Goal: Entertainment & Leisure: Consume media (video, audio)

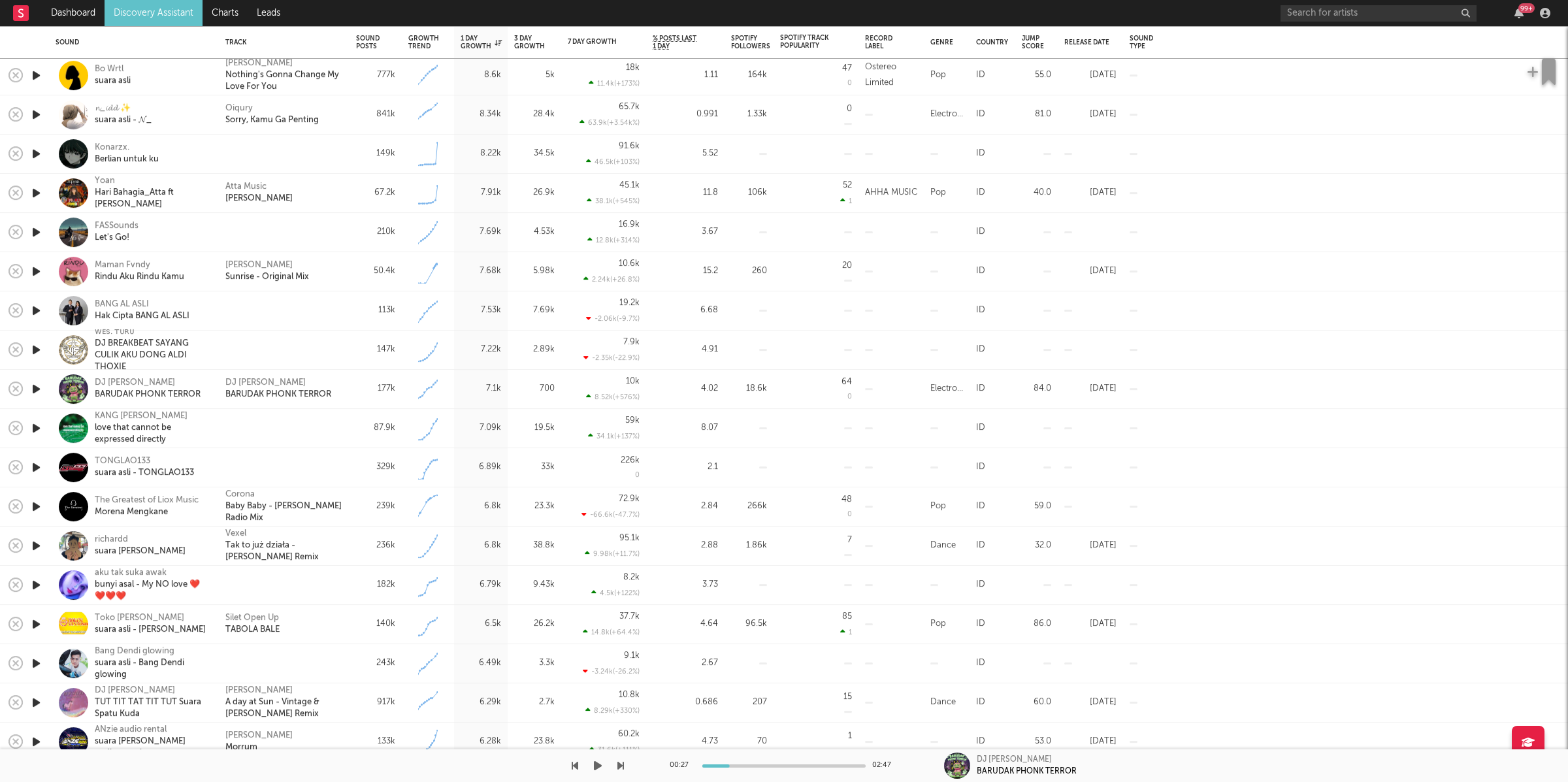
drag, startPoint x: 596, startPoint y: 762, endPoint x: 612, endPoint y: 767, distance: 16.8
click at [597, 763] on icon "button" at bounding box center [598, 766] width 8 height 11
click at [620, 768] on icon "button" at bounding box center [620, 766] width 7 height 11
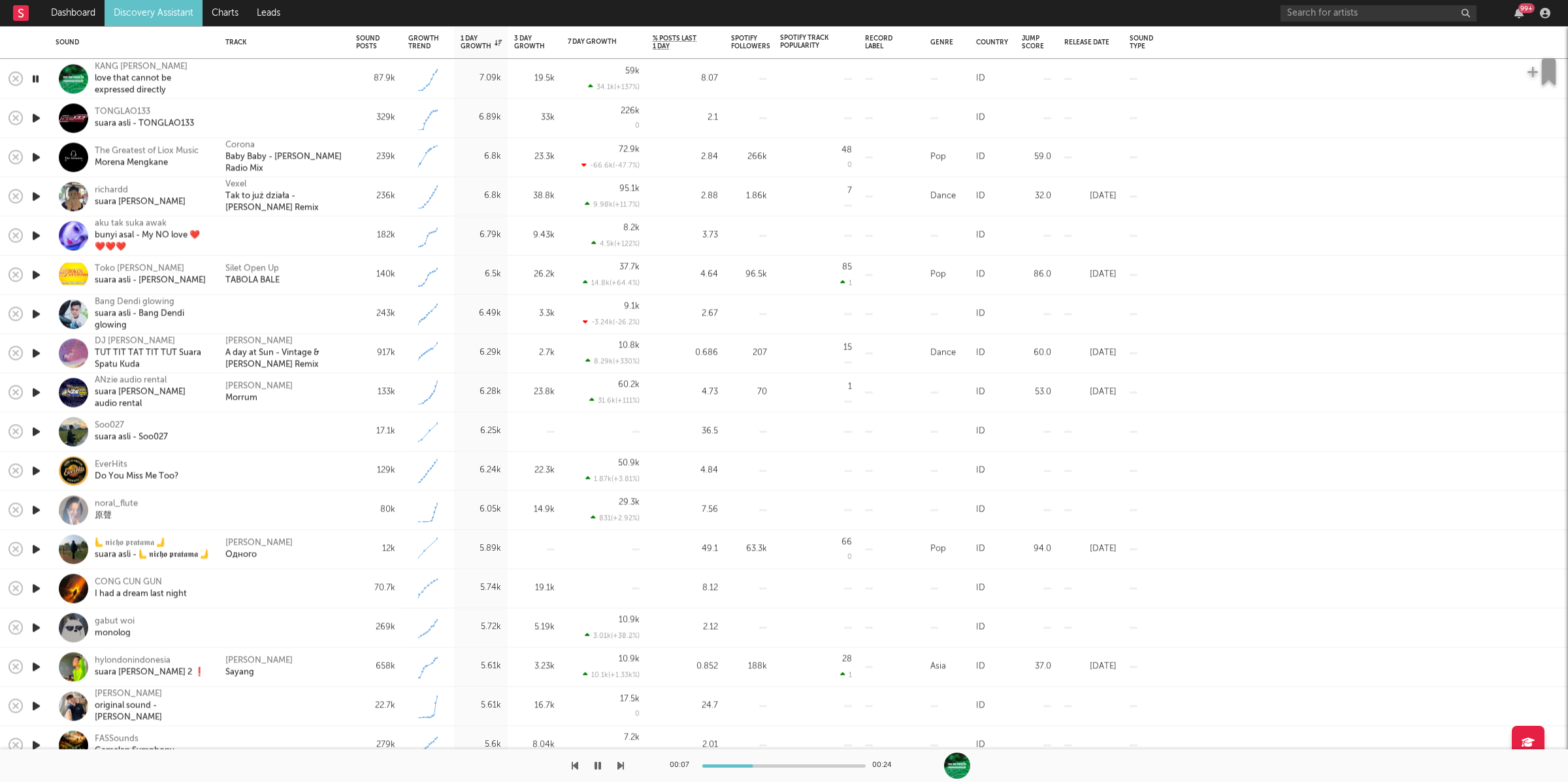
click at [618, 766] on icon "button" at bounding box center [620, 766] width 7 height 11
click at [620, 765] on icon "button" at bounding box center [620, 766] width 7 height 11
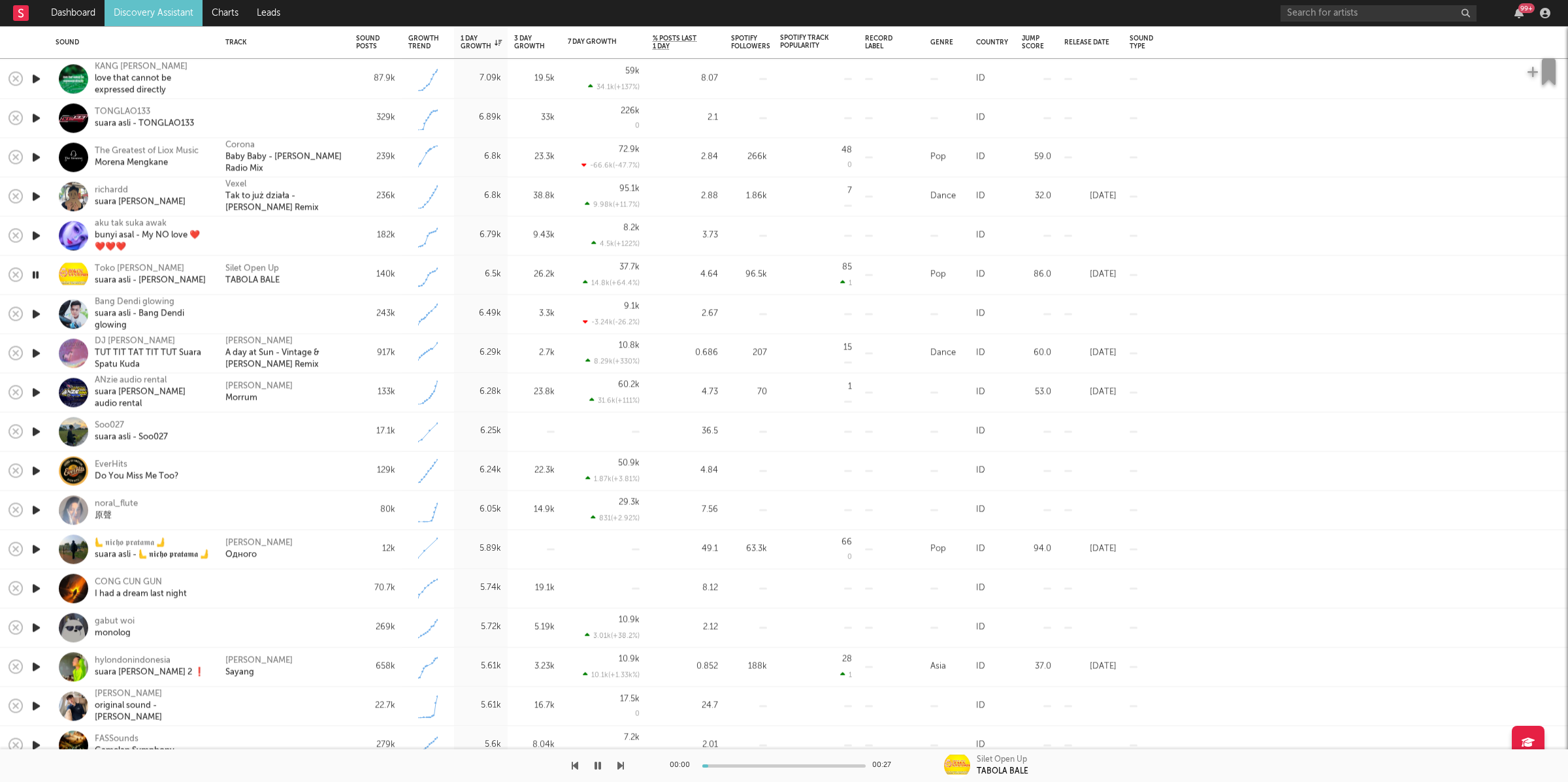
click at [620, 765] on icon "button" at bounding box center [620, 766] width 7 height 11
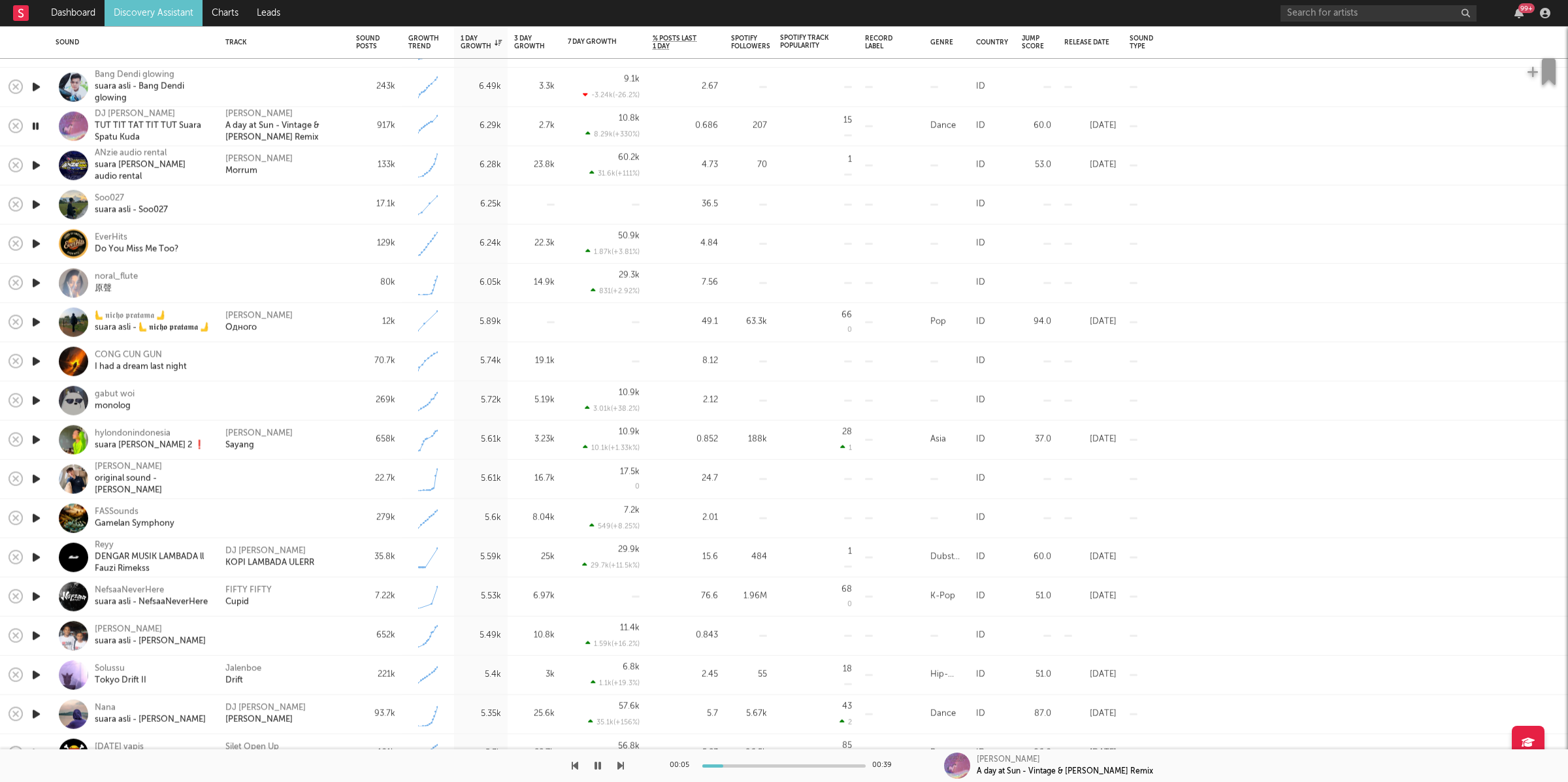
click at [618, 764] on icon "button" at bounding box center [620, 766] width 7 height 11
click at [621, 764] on icon "button" at bounding box center [620, 766] width 7 height 11
click at [130, 202] on div "Soo027" at bounding box center [131, 198] width 73 height 12
click at [619, 764] on icon "button" at bounding box center [620, 766] width 7 height 11
click at [620, 766] on icon "button" at bounding box center [620, 766] width 7 height 11
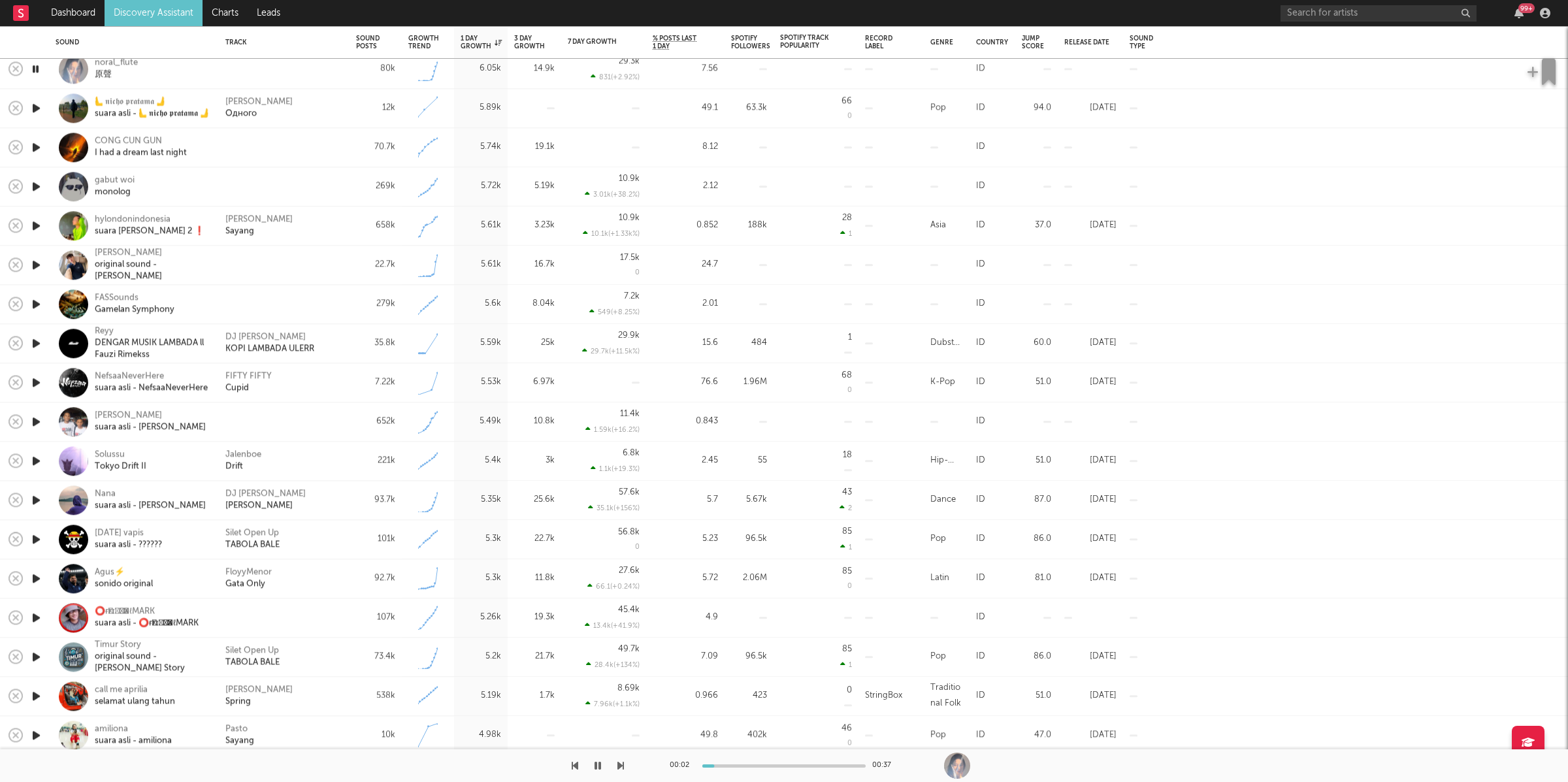
click at [622, 765] on icon "button" at bounding box center [620, 766] width 7 height 11
click at [620, 765] on icon "button" at bounding box center [620, 766] width 7 height 11
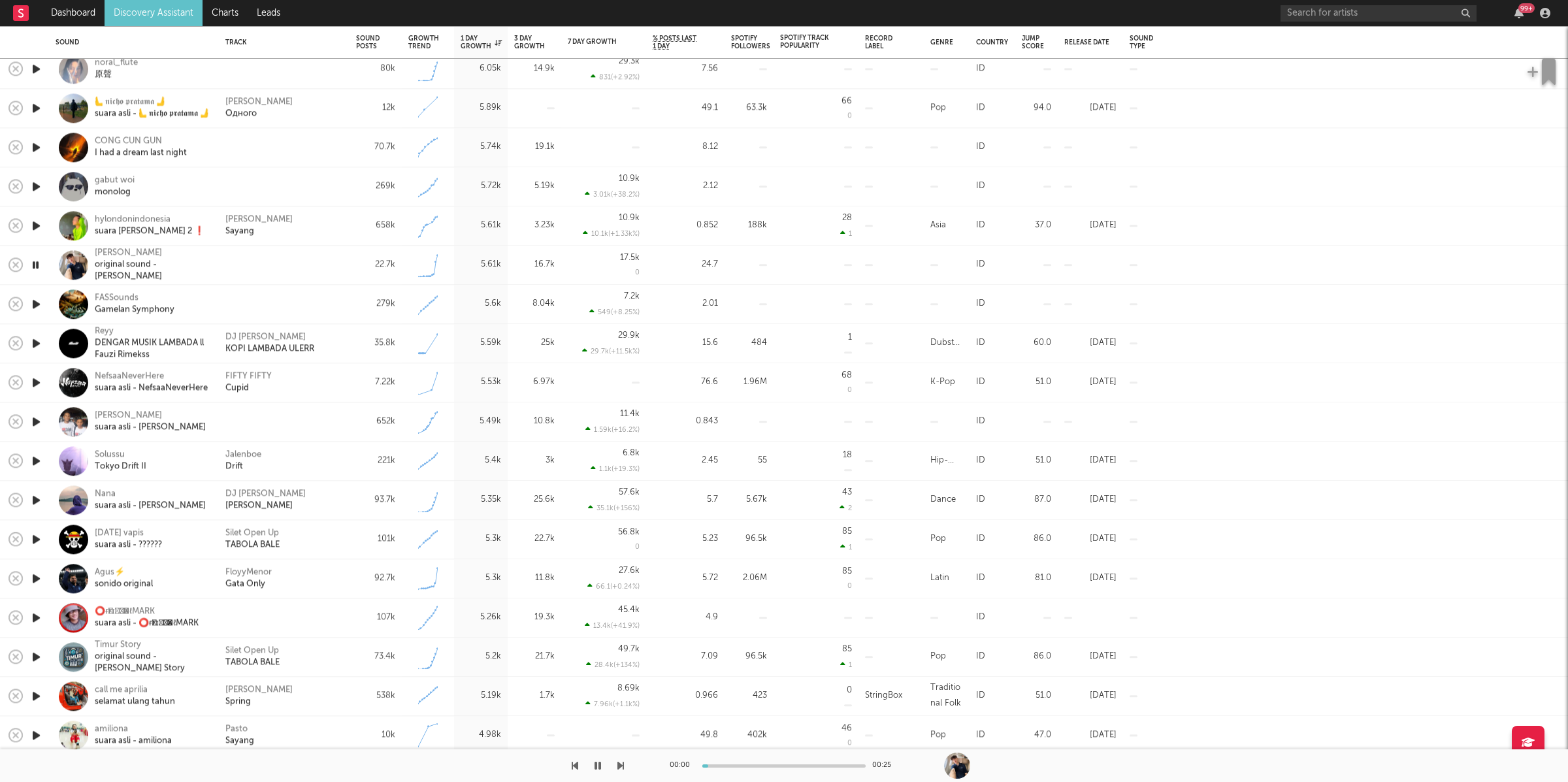
click at [620, 765] on icon "button" at bounding box center [620, 766] width 7 height 11
click at [598, 758] on button "button" at bounding box center [598, 766] width 13 height 33
click at [601, 765] on button "button" at bounding box center [598, 766] width 13 height 33
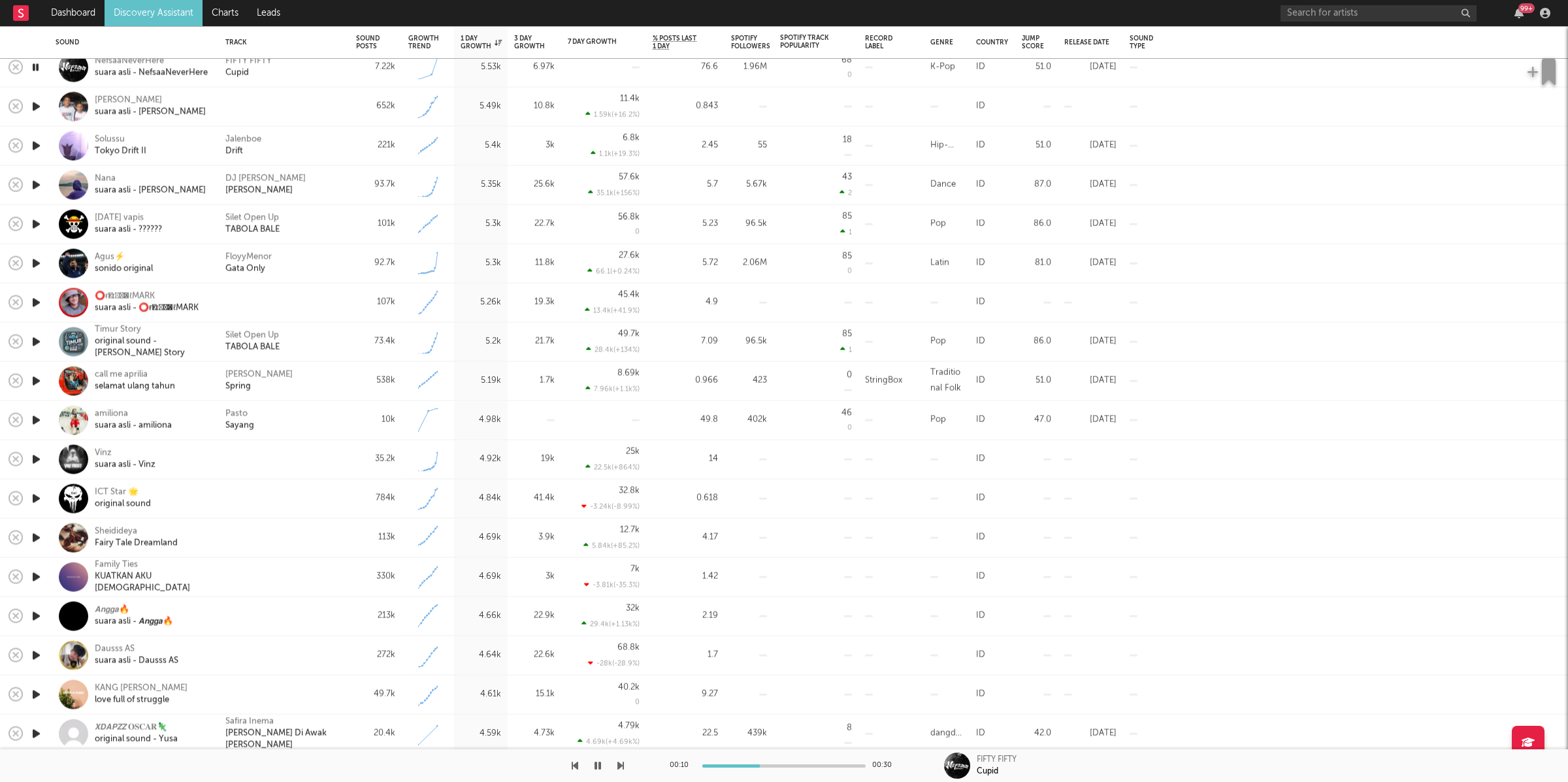
click at [595, 768] on icon "button" at bounding box center [598, 766] width 7 height 11
click at [177, 11] on link "Discovery Assistant" at bounding box center [153, 13] width 98 height 26
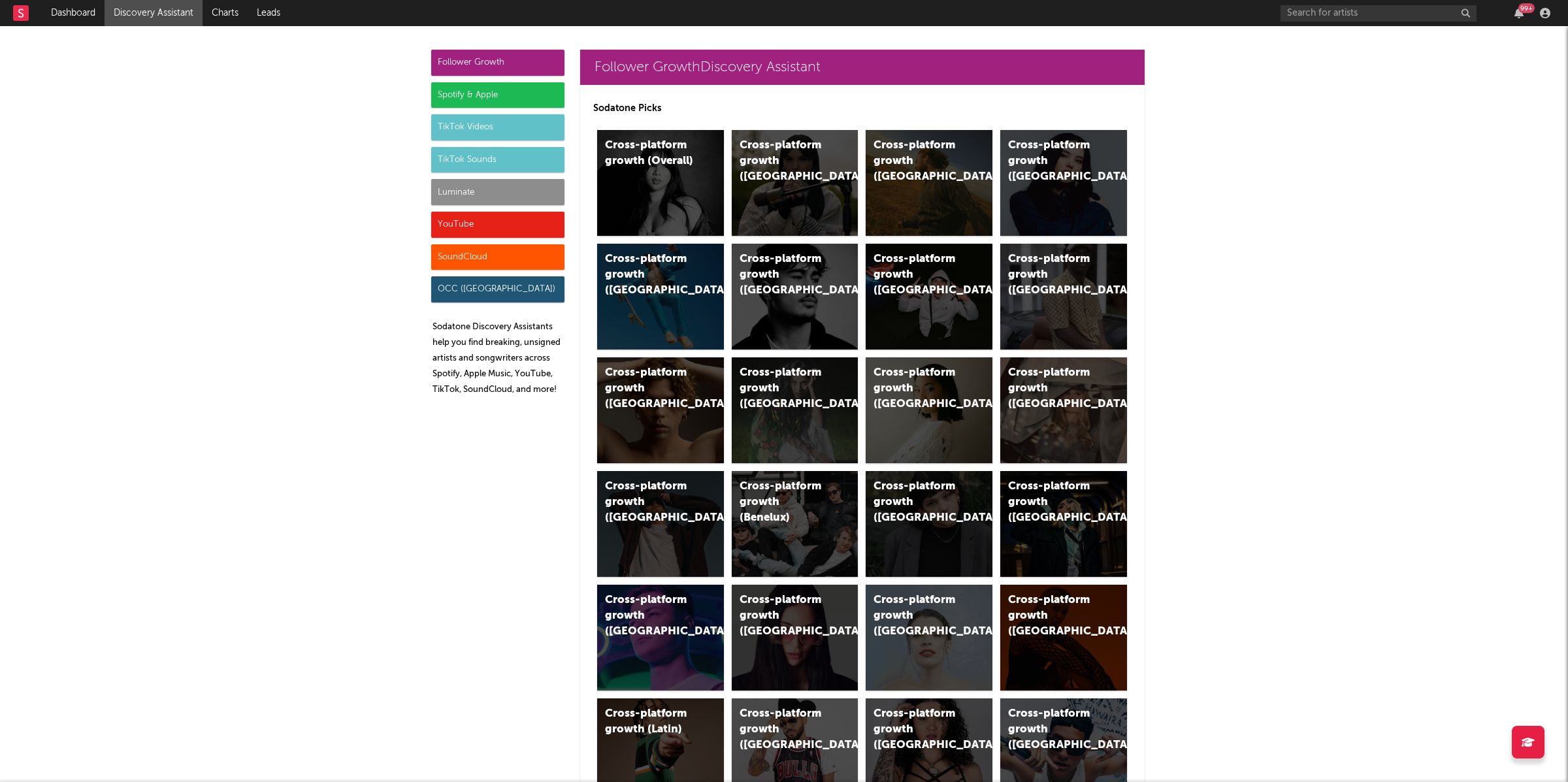
click at [494, 162] on div "TikTok Sounds" at bounding box center [497, 160] width 133 height 26
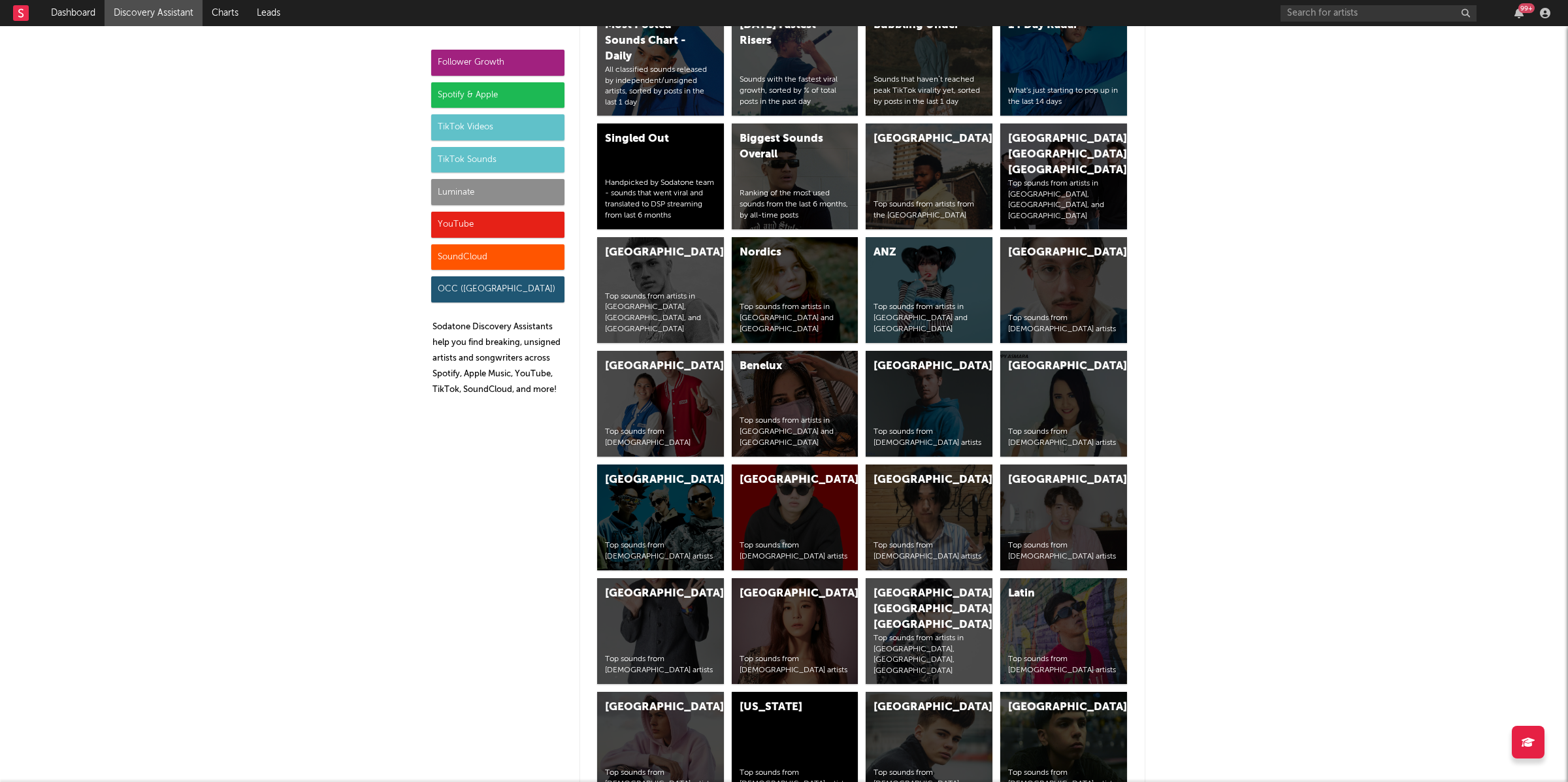
scroll to position [4649, 0]
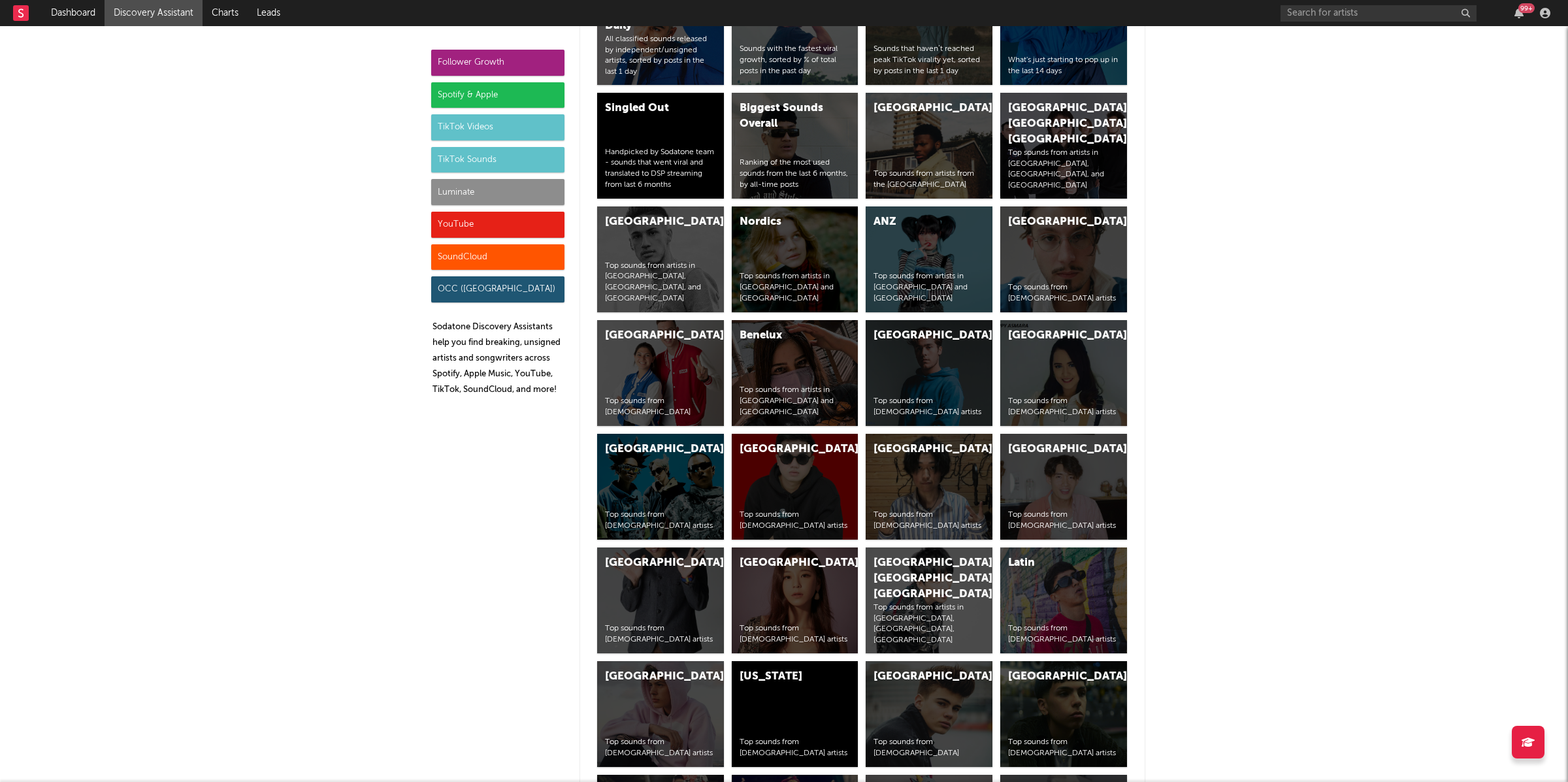
click at [520, 135] on div "TikTok Videos" at bounding box center [497, 127] width 133 height 26
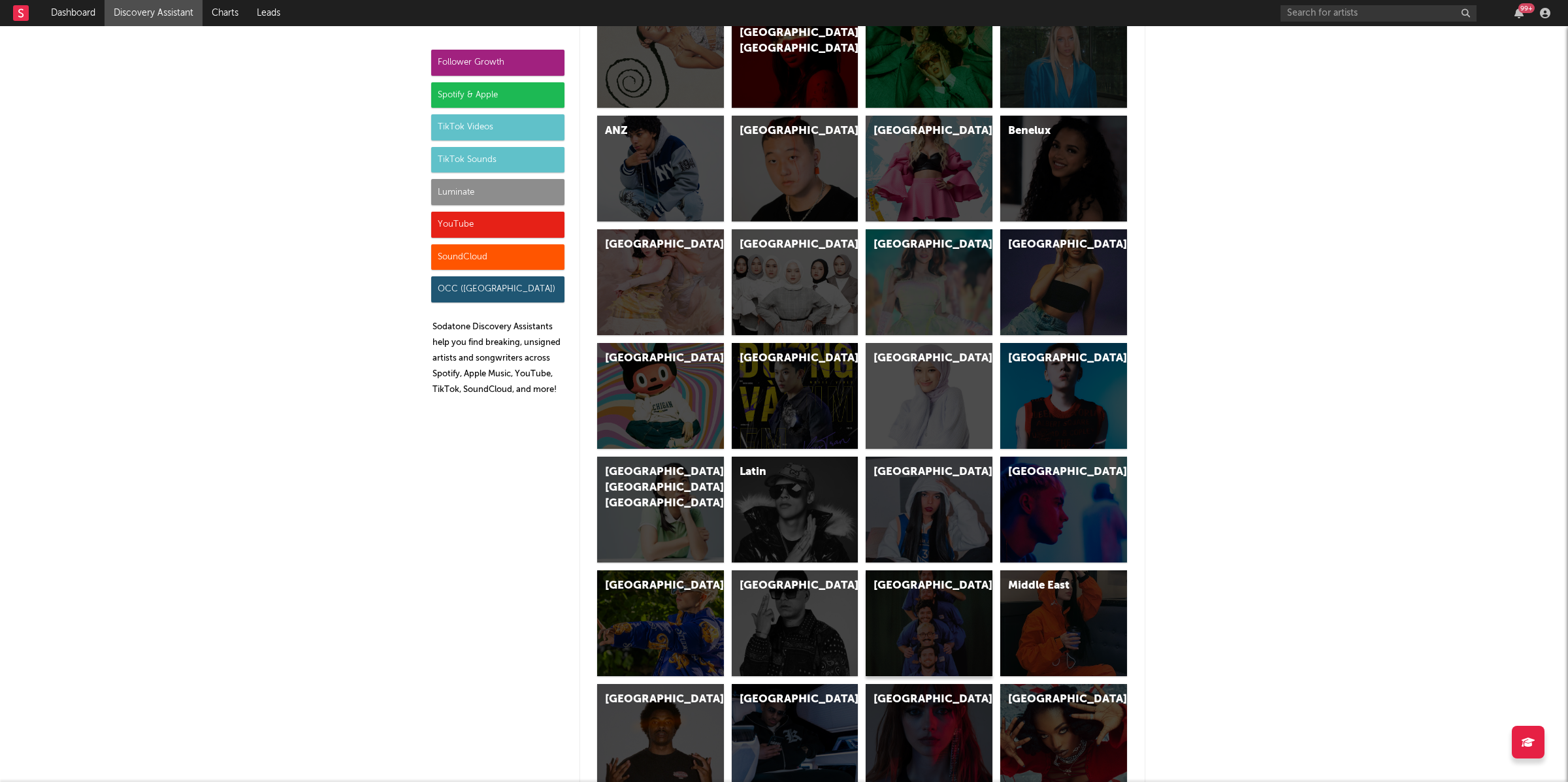
scroll to position [3589, 0]
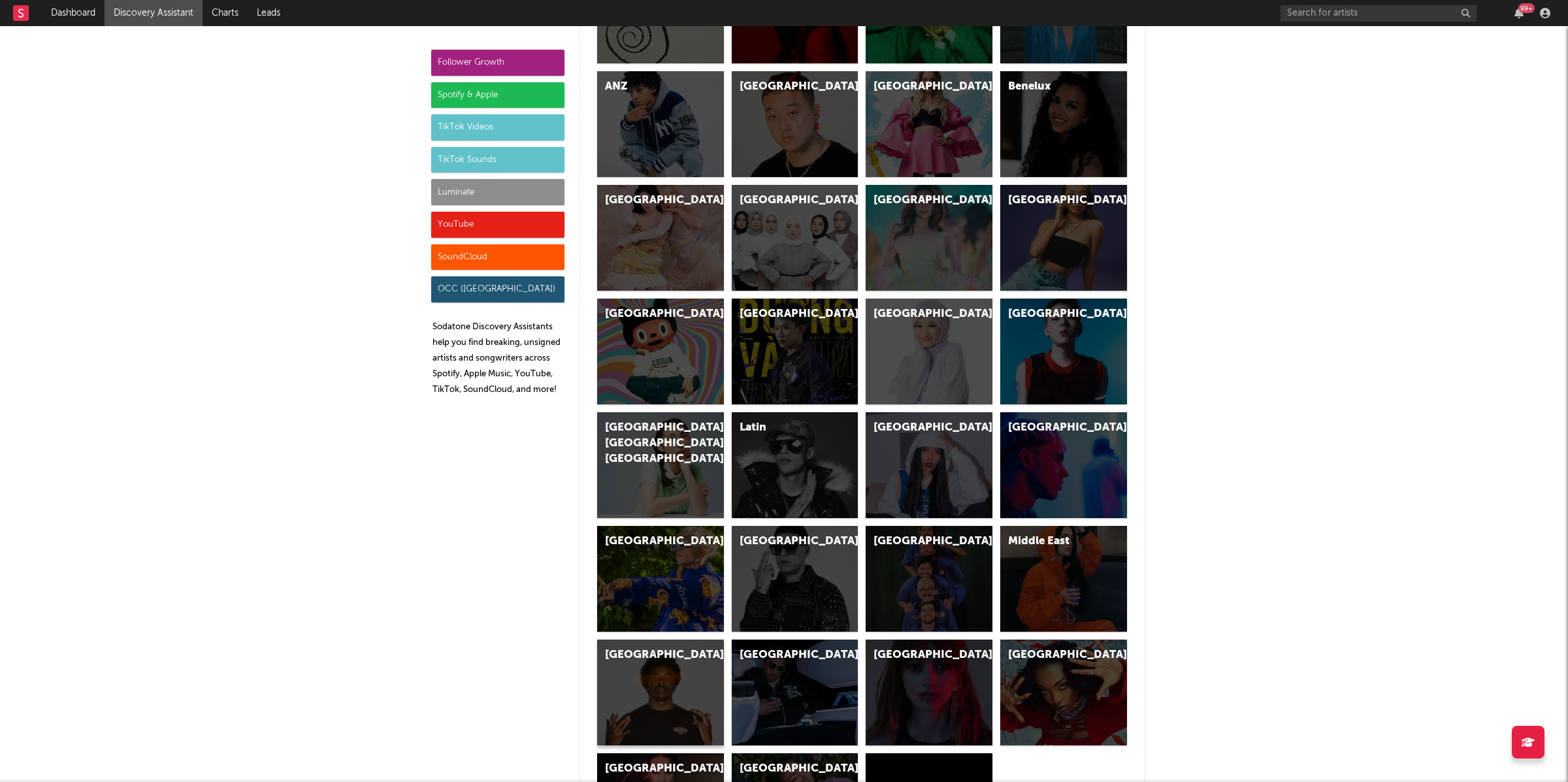
click at [612, 704] on div "[GEOGRAPHIC_DATA]" at bounding box center [660, 692] width 127 height 106
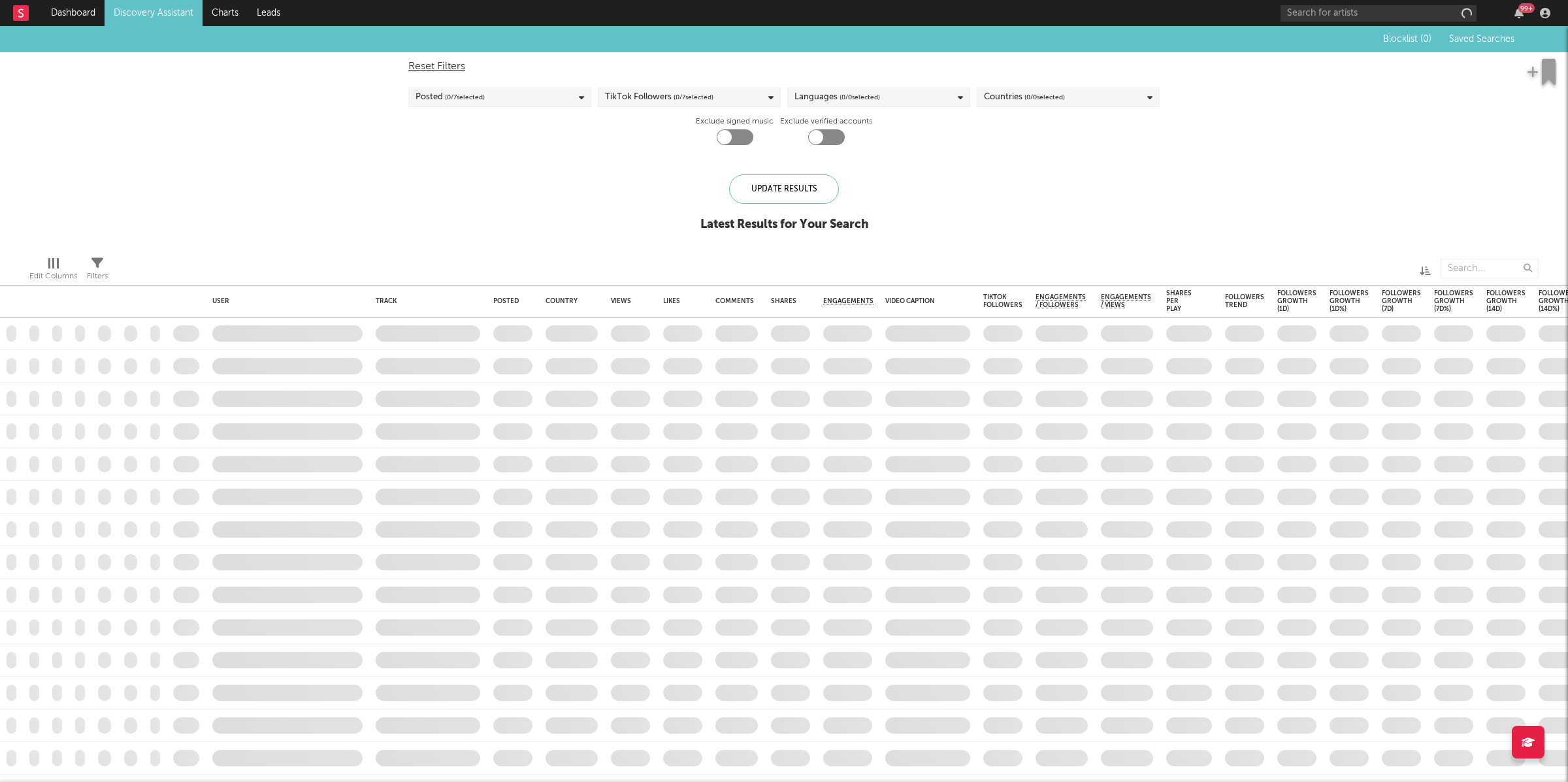
checkbox input "true"
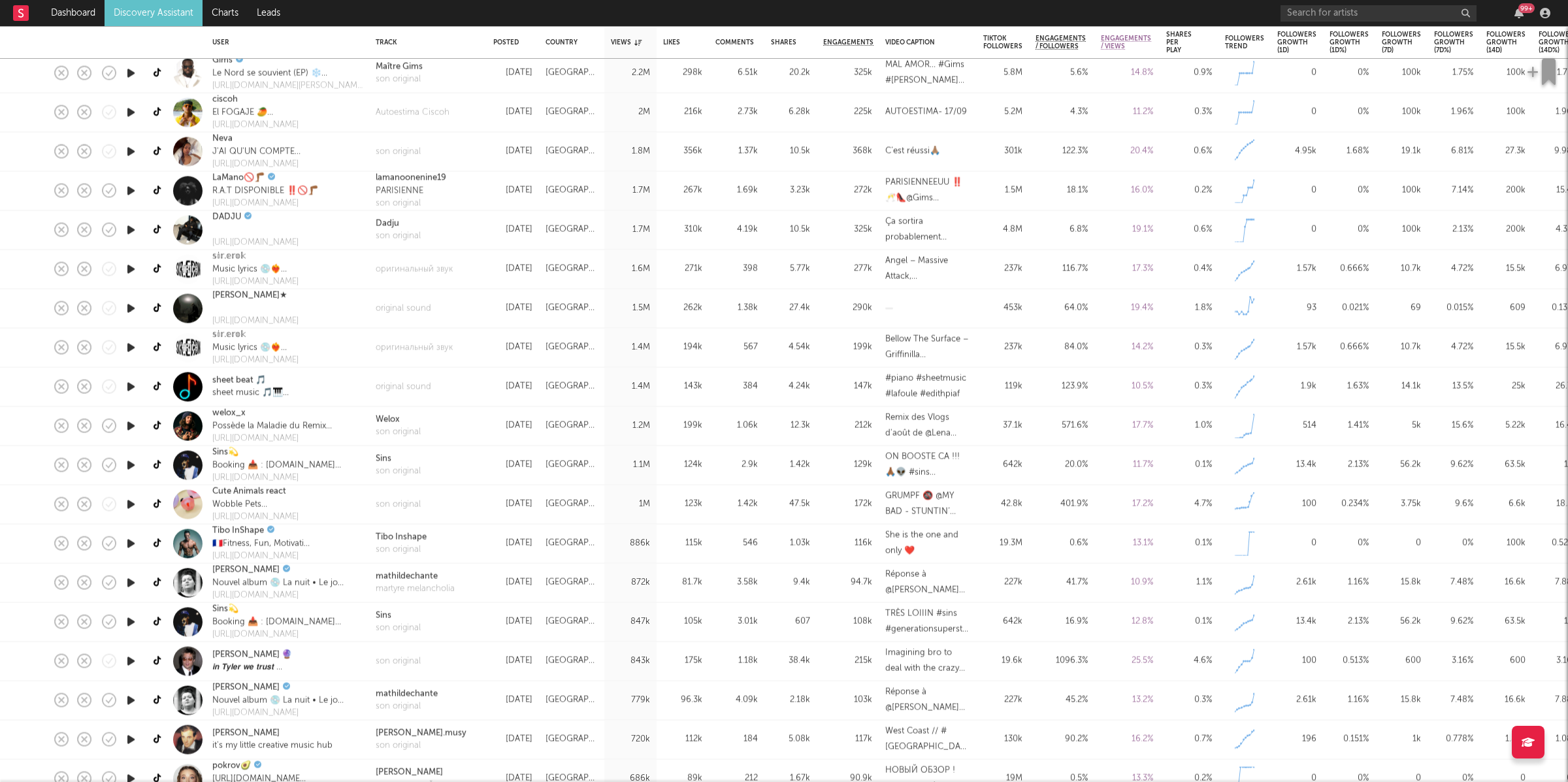
click at [130, 233] on icon "button" at bounding box center [131, 229] width 14 height 16
click at [621, 763] on icon "button" at bounding box center [620, 766] width 7 height 11
click at [574, 768] on icon "button" at bounding box center [575, 766] width 7 height 11
click at [620, 766] on icon "button" at bounding box center [620, 766] width 7 height 11
click at [622, 763] on icon "button" at bounding box center [620, 766] width 7 height 11
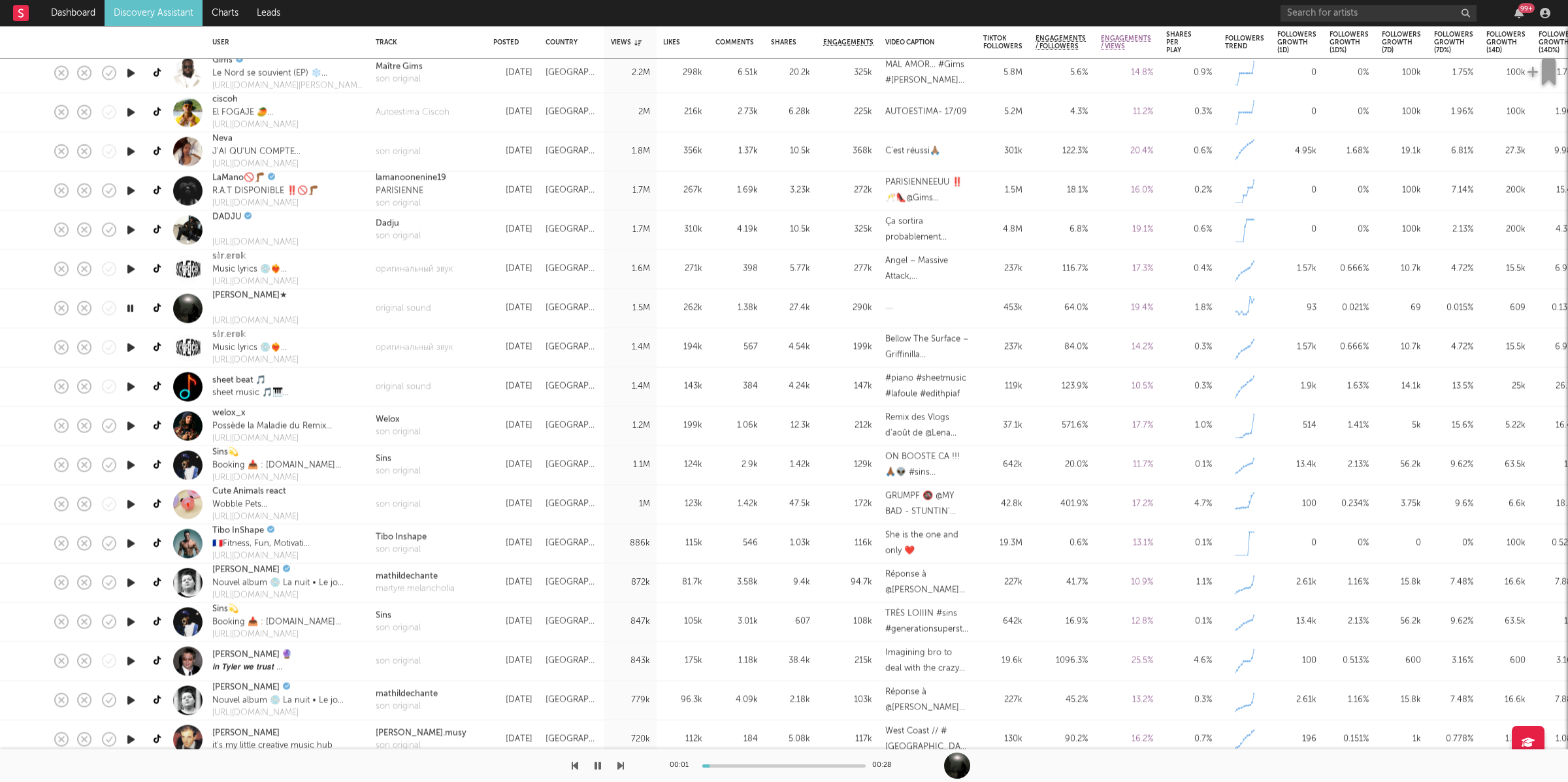
click at [622, 763] on icon "button" at bounding box center [620, 766] width 7 height 11
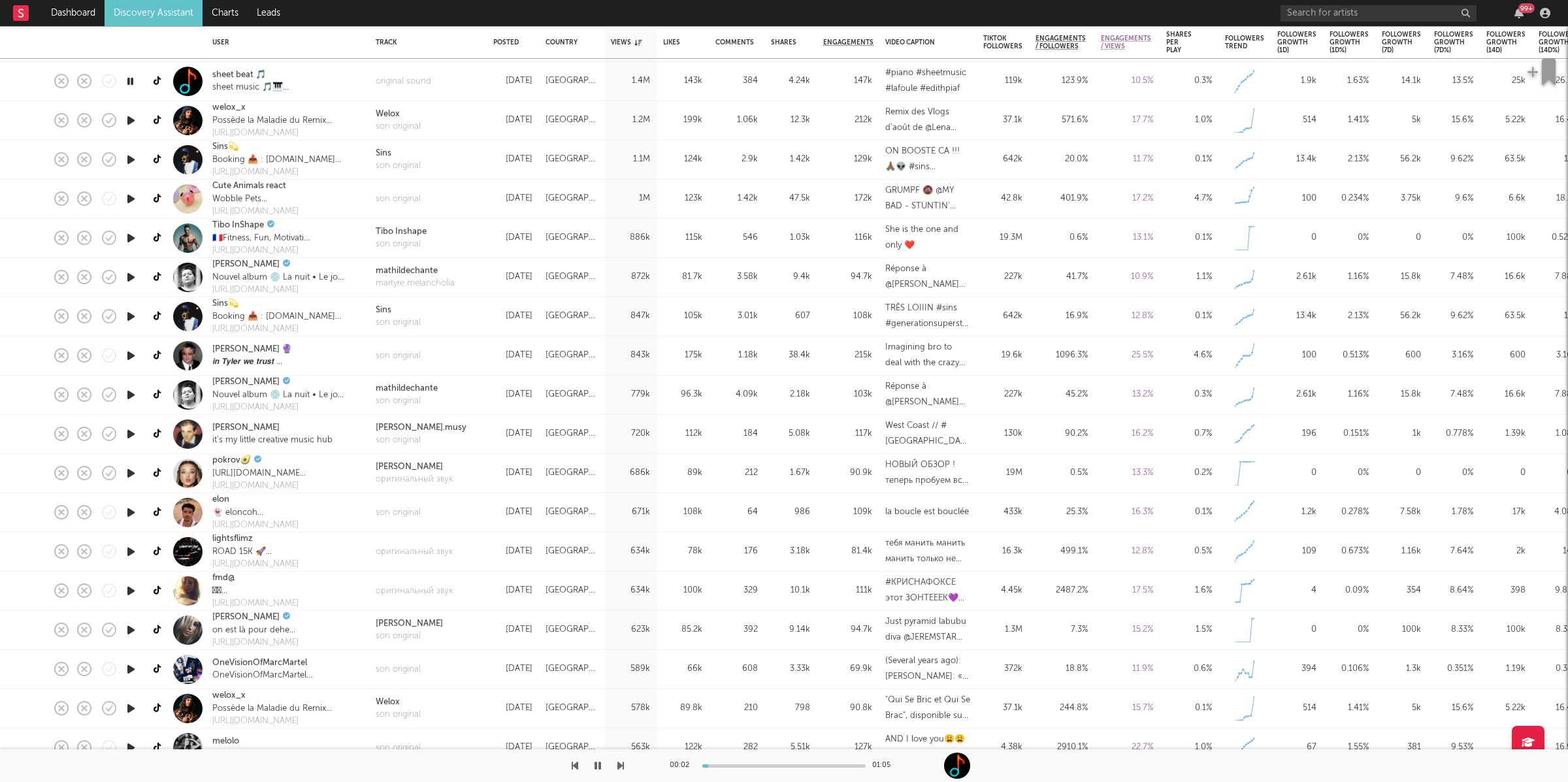
click at [618, 764] on icon "button" at bounding box center [620, 766] width 7 height 11
click at [618, 763] on icon "button" at bounding box center [620, 766] width 7 height 11
click at [576, 768] on icon "button" at bounding box center [575, 766] width 7 height 11
click at [399, 127] on div "son original" at bounding box center [398, 127] width 45 height 13
click at [616, 766] on div at bounding box center [311, 766] width 624 height 33
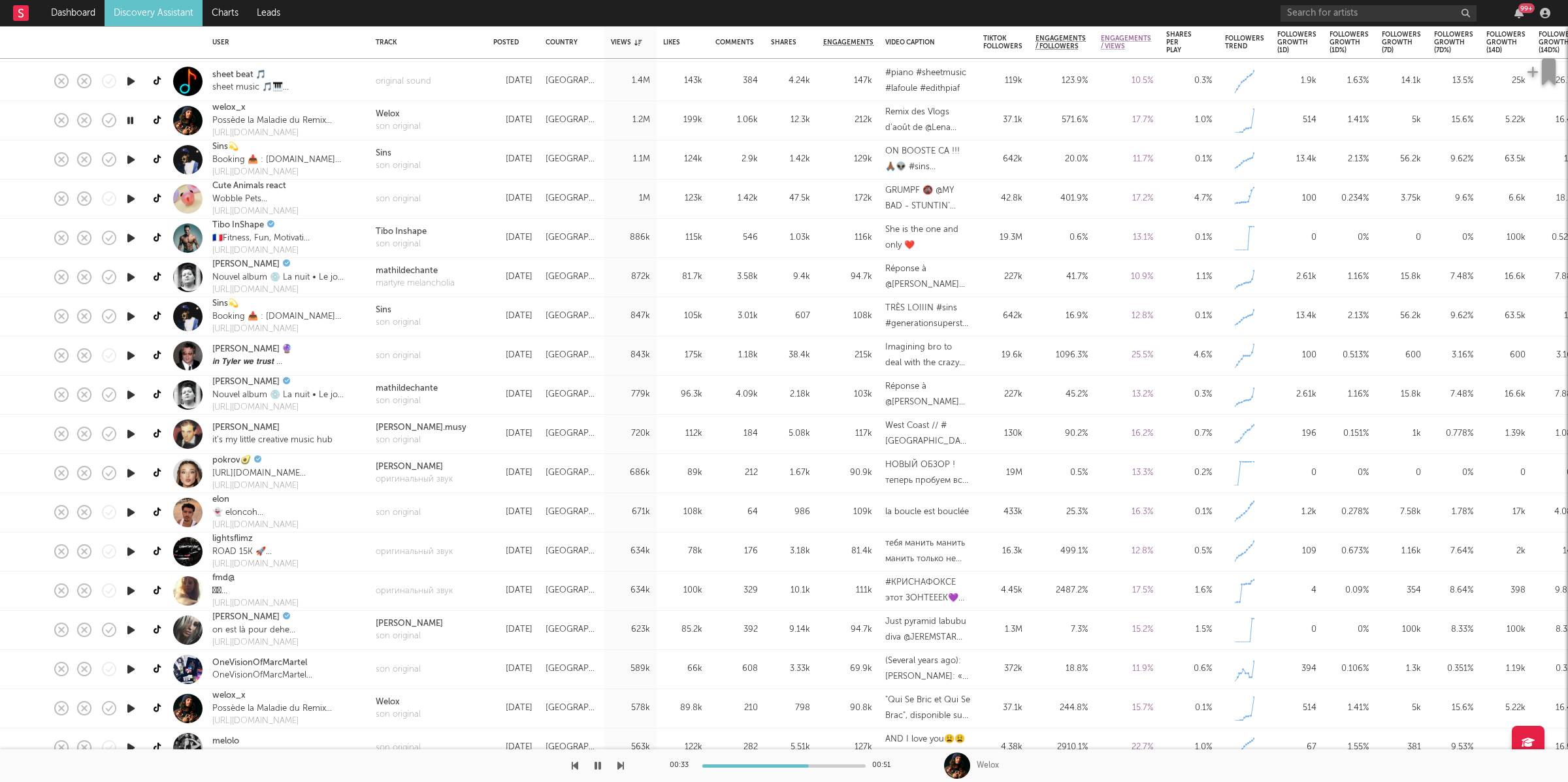
click at [618, 766] on icon "button" at bounding box center [620, 766] width 7 height 11
click at [413, 164] on div "son original" at bounding box center [398, 166] width 45 height 13
click at [618, 760] on icon "button" at bounding box center [620, 766] width 7 height 11
click at [620, 764] on icon "button" at bounding box center [620, 766] width 7 height 11
click at [621, 768] on icon "button" at bounding box center [620, 766] width 7 height 11
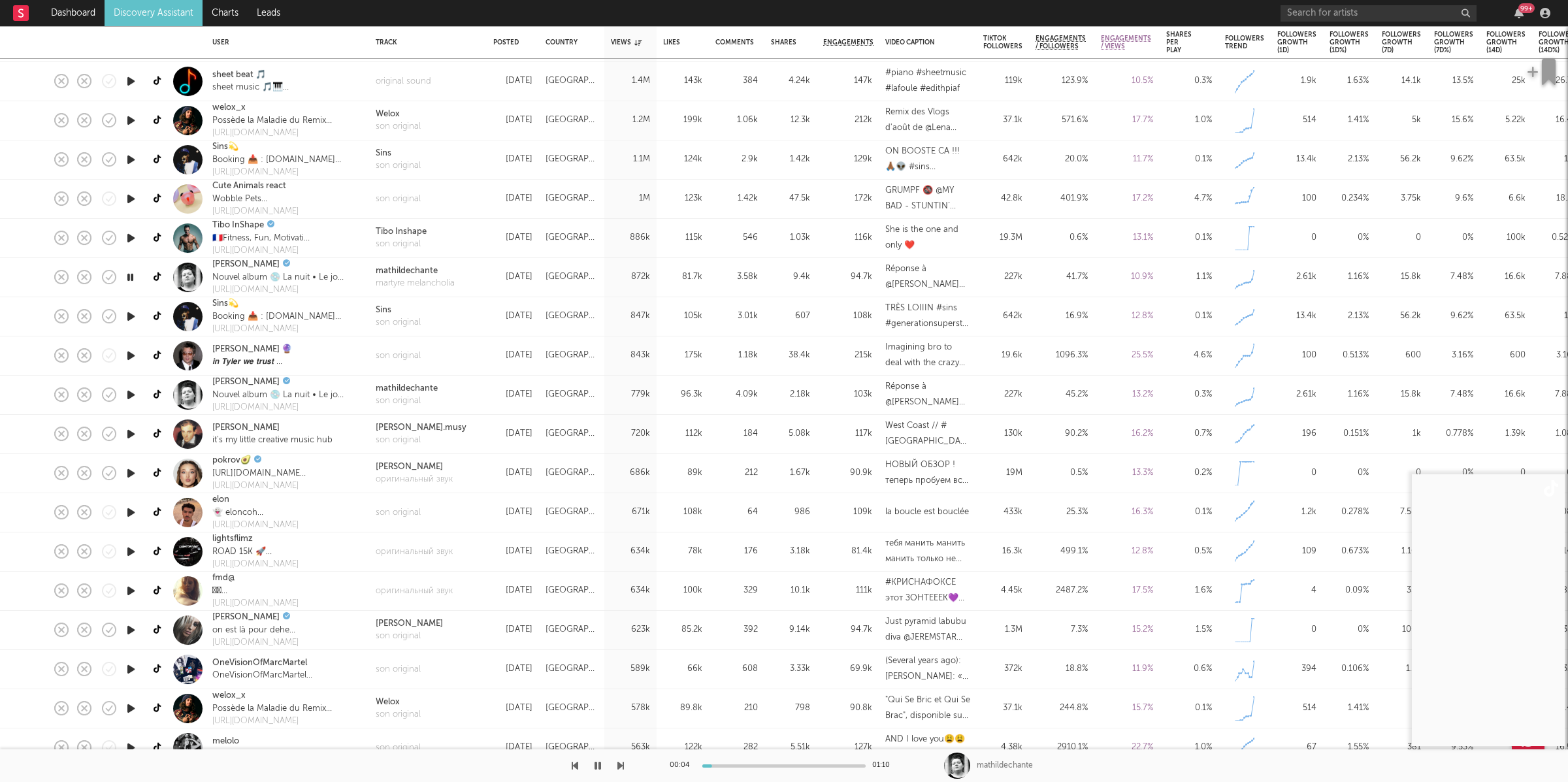
click at [601, 766] on button "button" at bounding box center [598, 766] width 13 height 33
drag, startPoint x: 133, startPoint y: 356, endPoint x: 277, endPoint y: 368, distance: 144.5
click at [133, 355] on icon "button" at bounding box center [131, 356] width 14 height 16
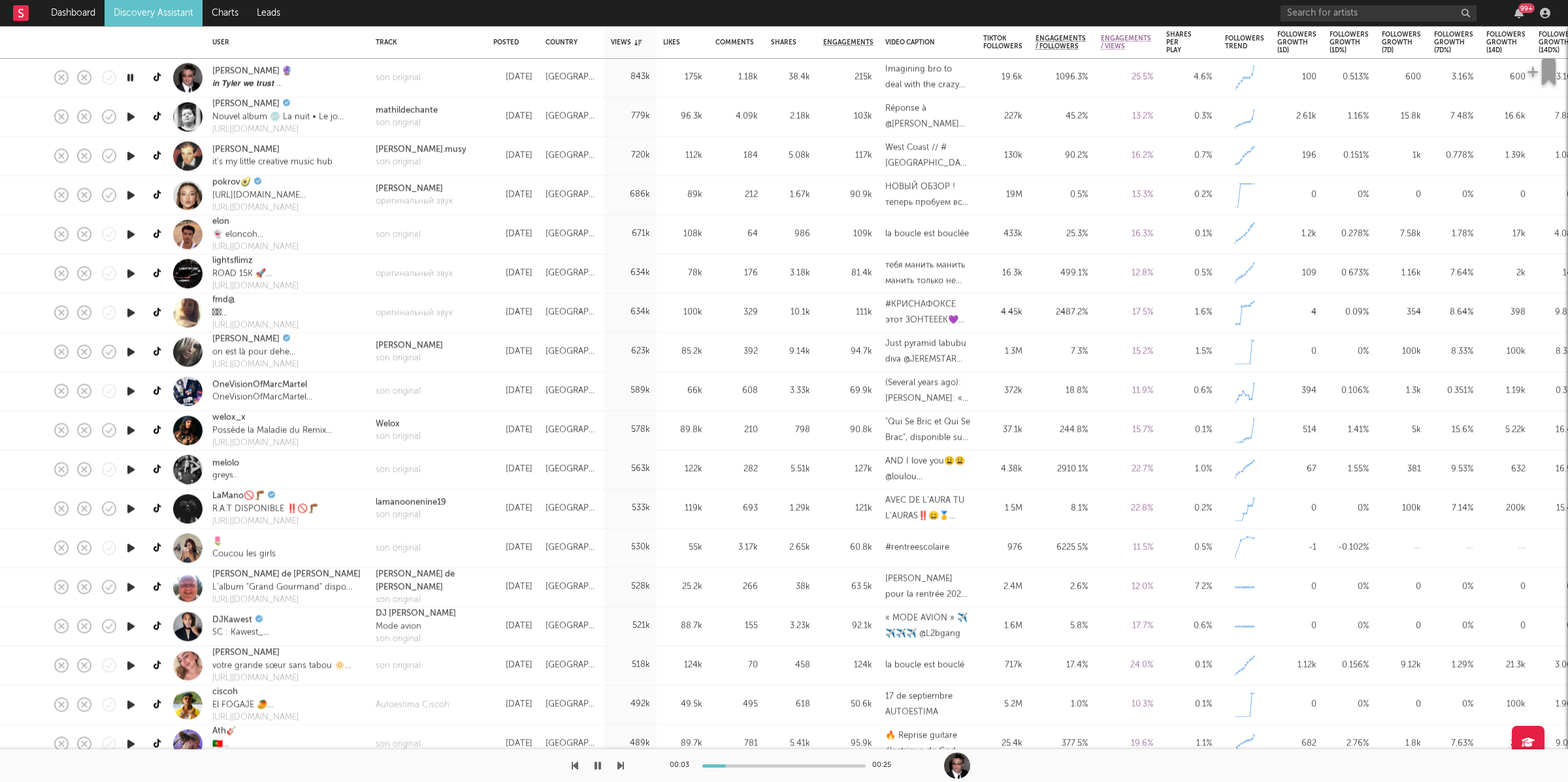
click at [624, 764] on div "00:03 00:25" at bounding box center [784, 766] width 1568 height 33
click at [622, 764] on icon "button" at bounding box center [620, 766] width 7 height 11
click at [621, 763] on icon "button" at bounding box center [620, 766] width 7 height 11
click at [620, 763] on icon "button" at bounding box center [620, 766] width 7 height 11
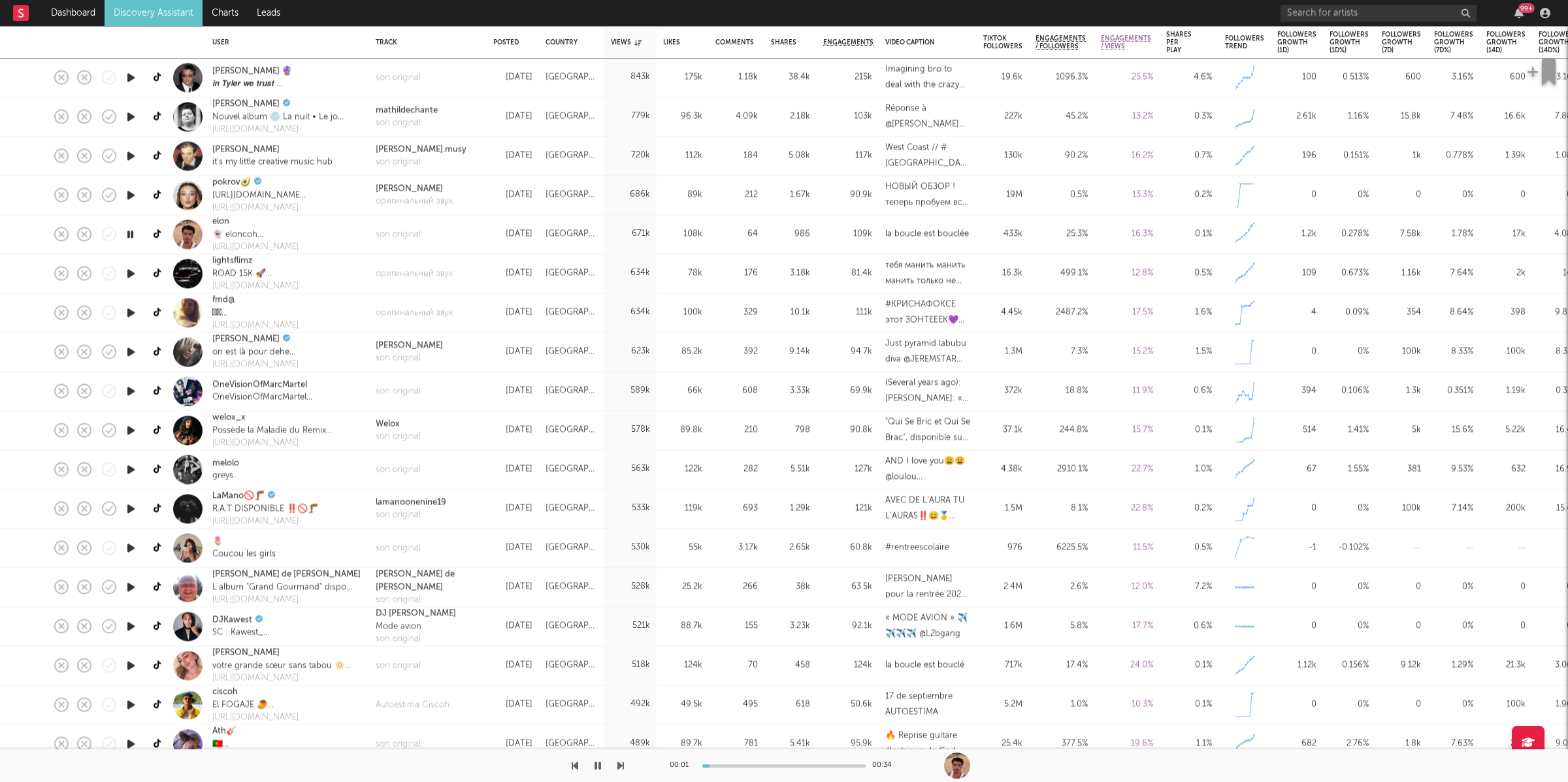
click at [620, 763] on icon "button" at bounding box center [620, 766] width 7 height 11
click at [622, 764] on icon "button" at bounding box center [620, 766] width 7 height 11
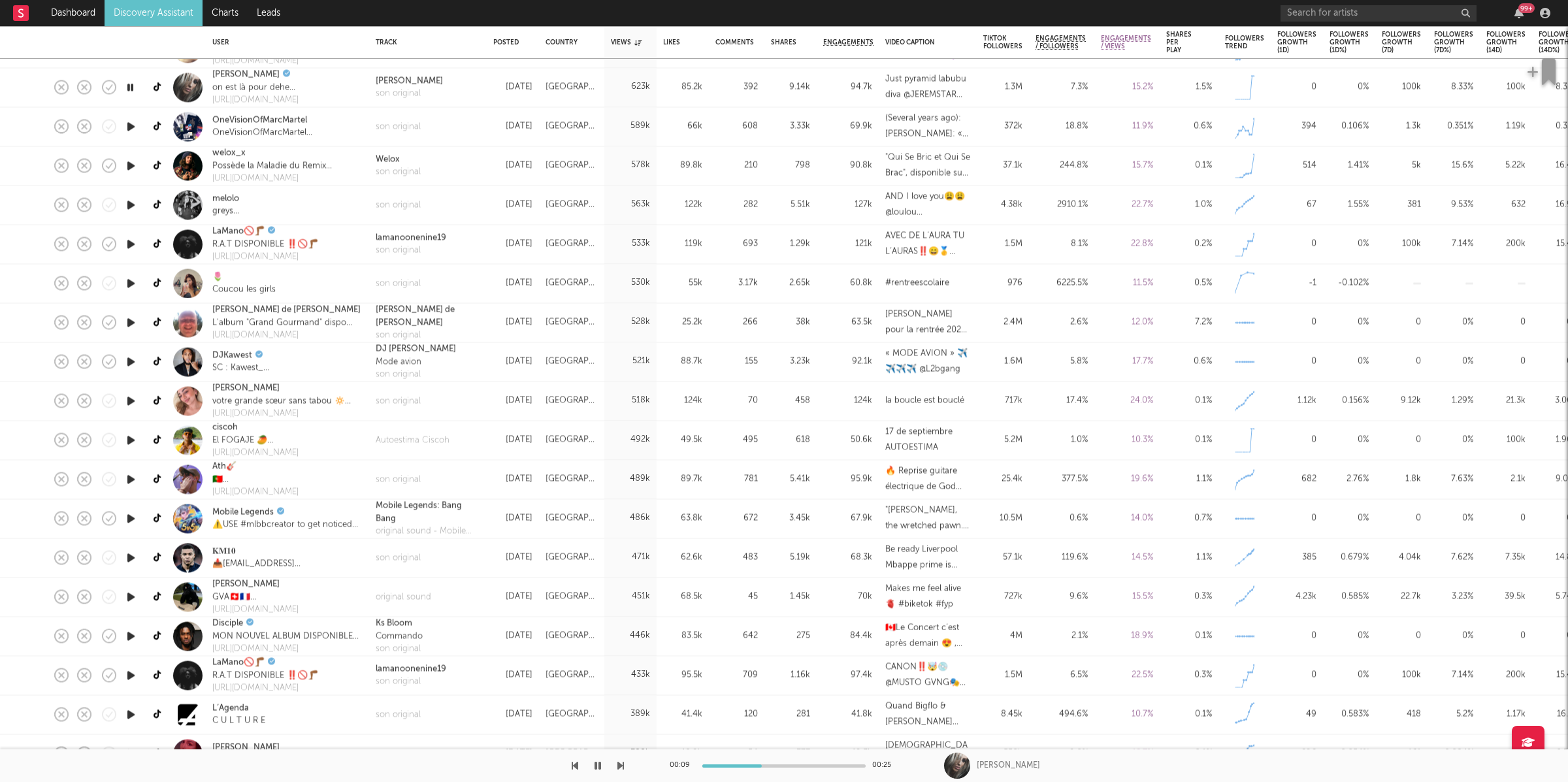
click at [621, 766] on icon "button" at bounding box center [620, 766] width 7 height 11
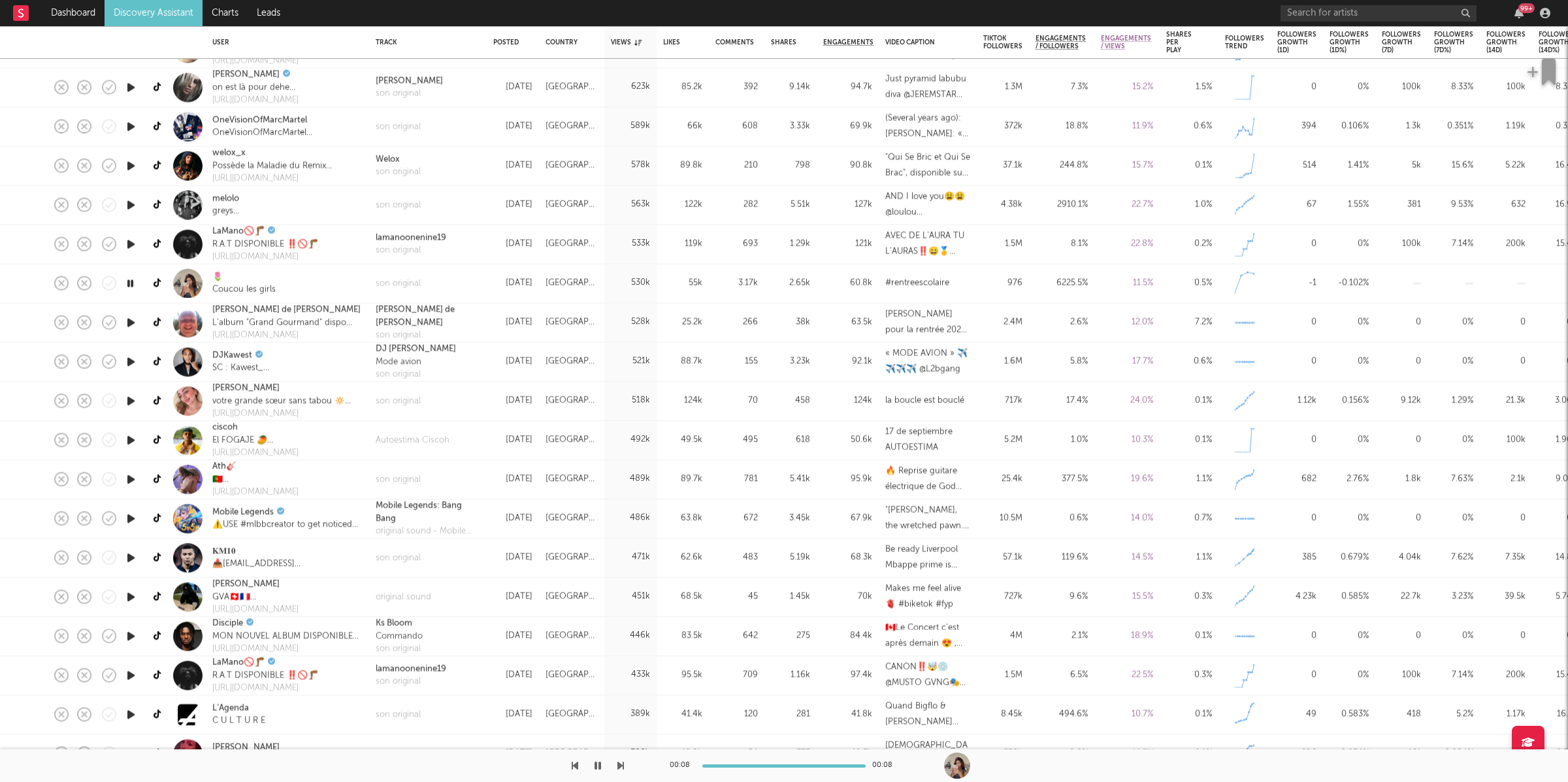
click at [620, 768] on icon "button" at bounding box center [620, 766] width 7 height 11
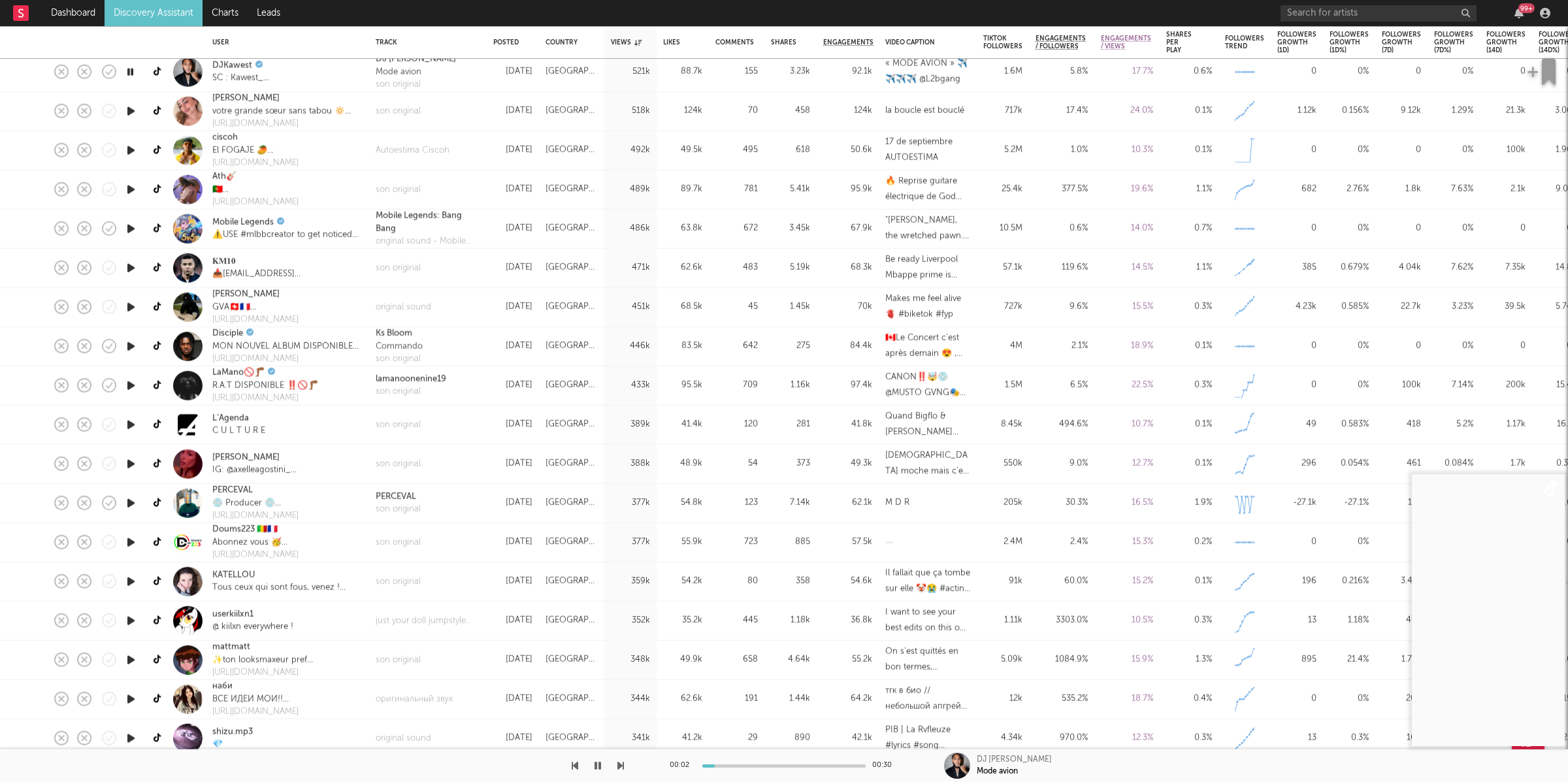
click at [615, 765] on div at bounding box center [311, 766] width 624 height 33
click at [620, 767] on icon "button" at bounding box center [620, 766] width 7 height 11
click at [622, 763] on icon "button" at bounding box center [620, 766] width 7 height 11
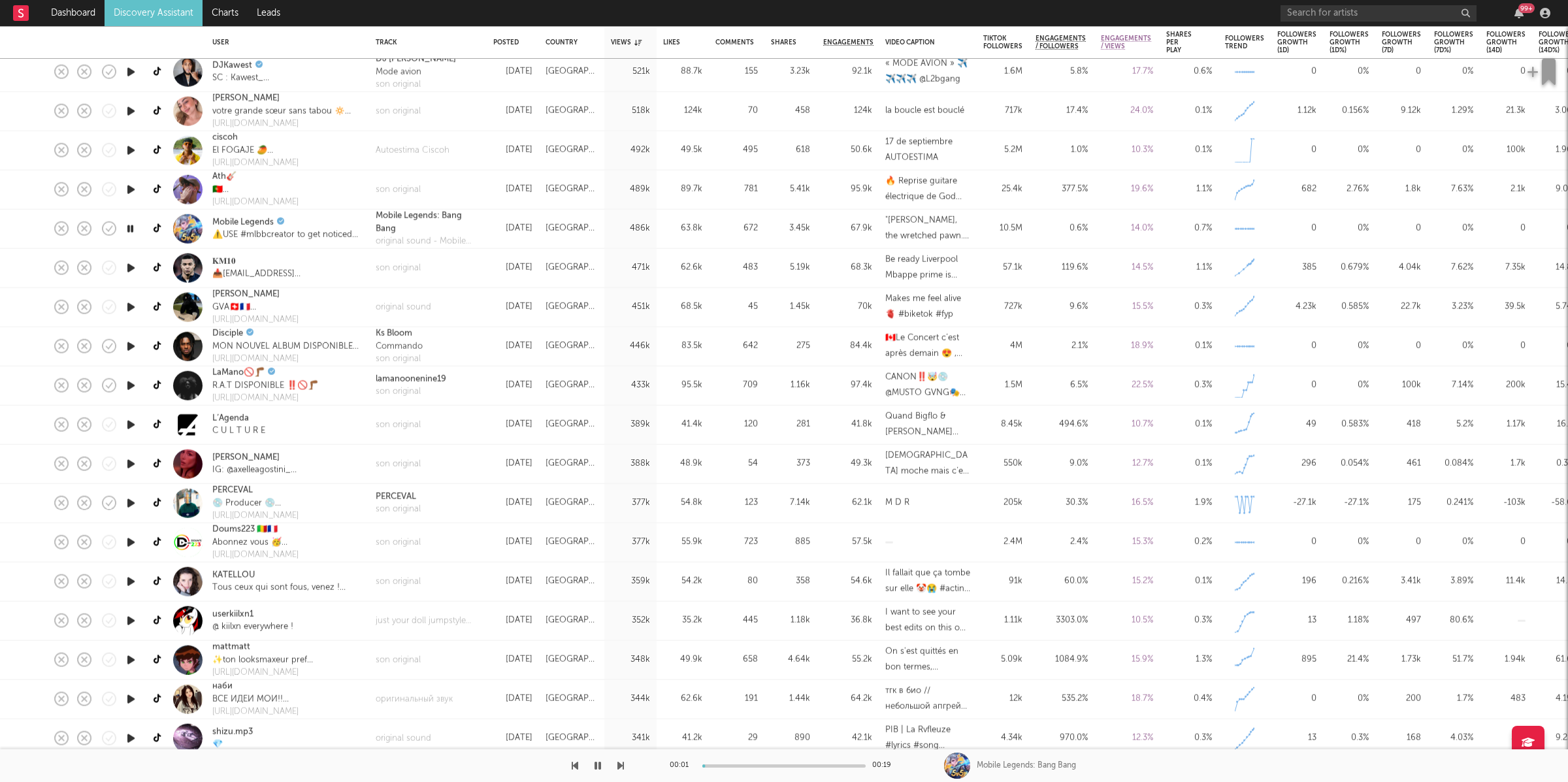
click at [622, 763] on icon "button" at bounding box center [620, 766] width 7 height 11
click at [396, 265] on div "son original" at bounding box center [398, 268] width 45 height 13
click at [619, 761] on icon "button" at bounding box center [620, 766] width 7 height 11
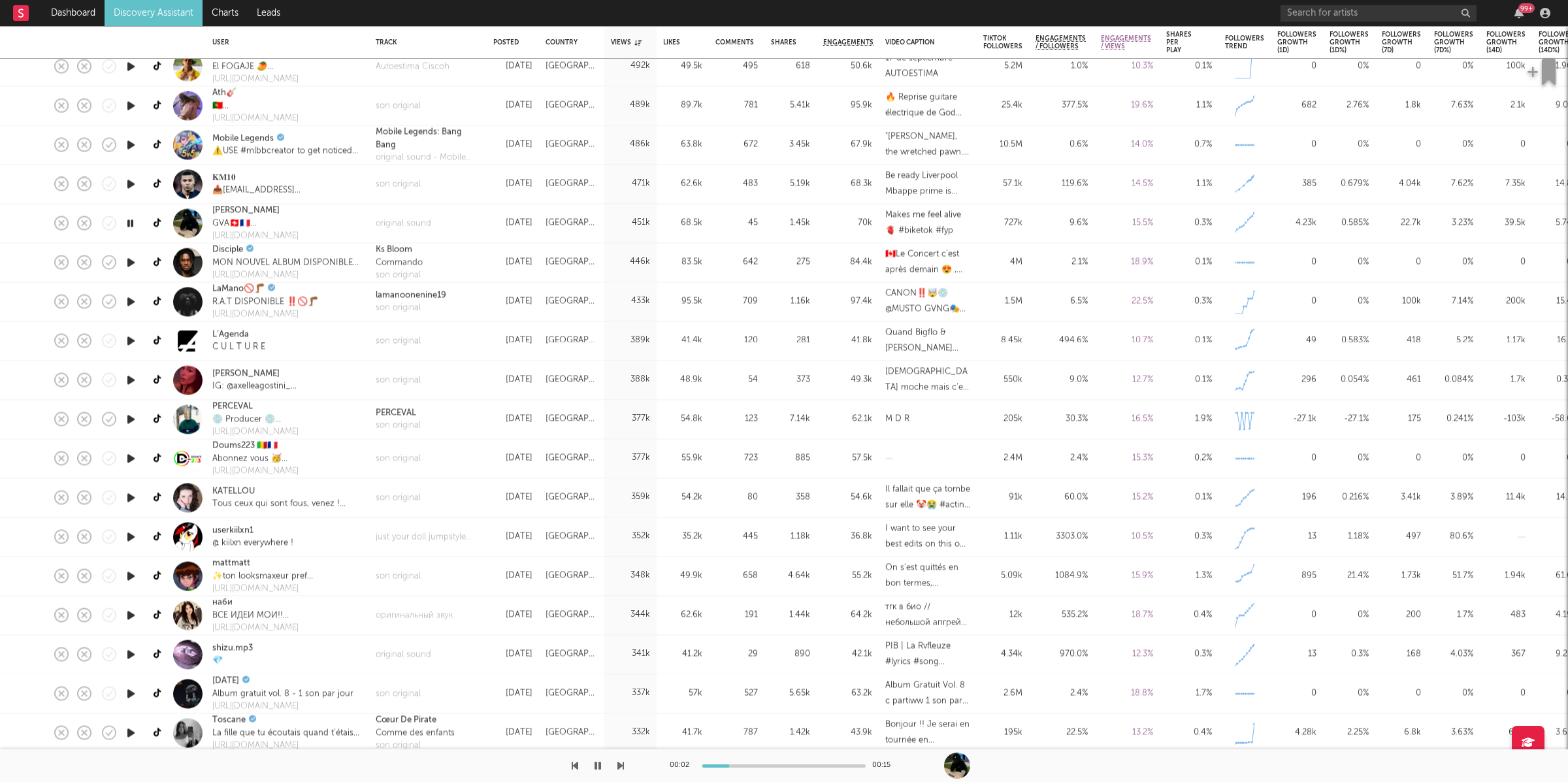
click at [622, 764] on icon "button" at bounding box center [620, 766] width 7 height 11
click at [617, 771] on button "button" at bounding box center [620, 766] width 7 height 33
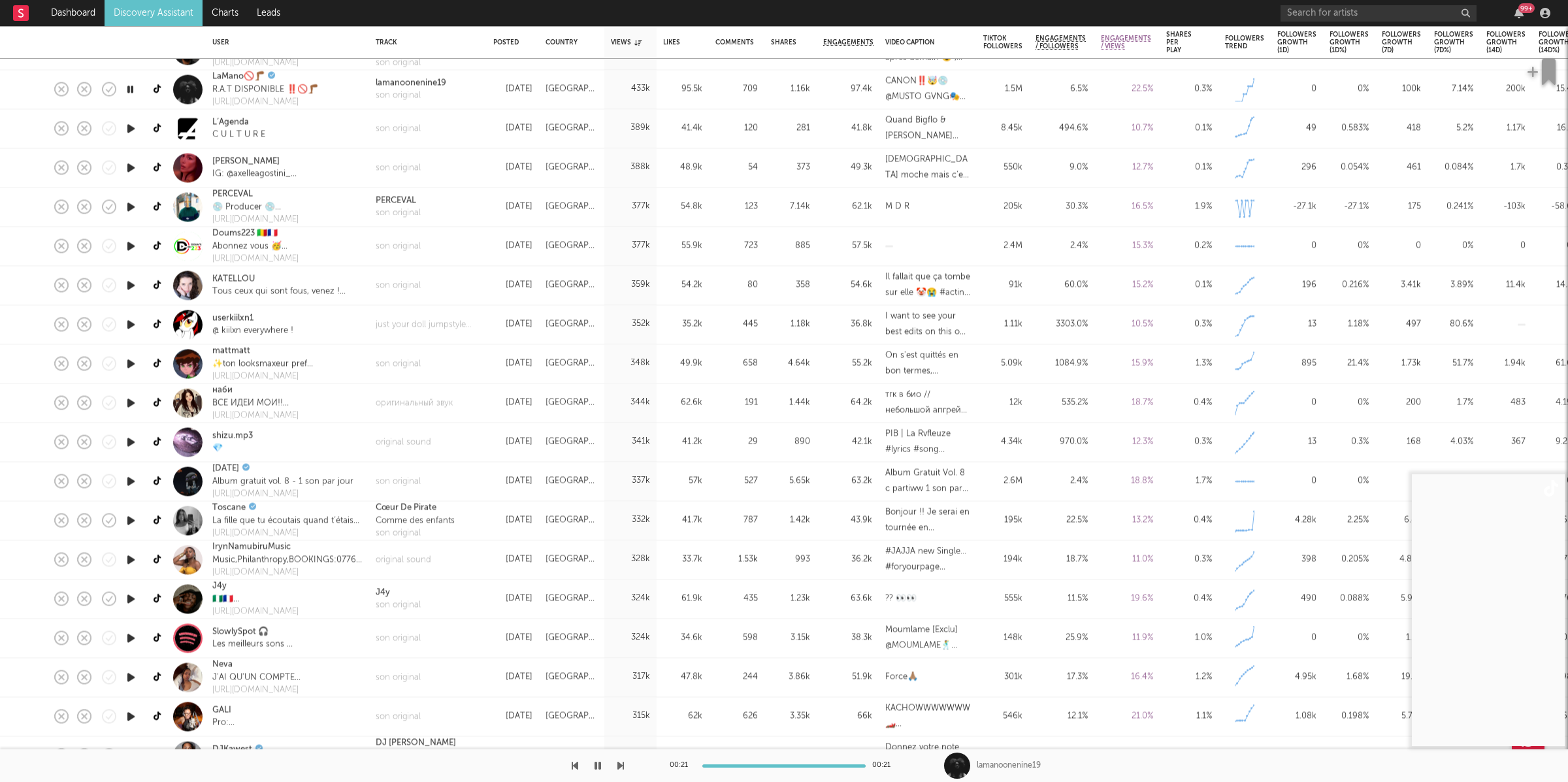
click at [620, 769] on icon "button" at bounding box center [620, 766] width 7 height 11
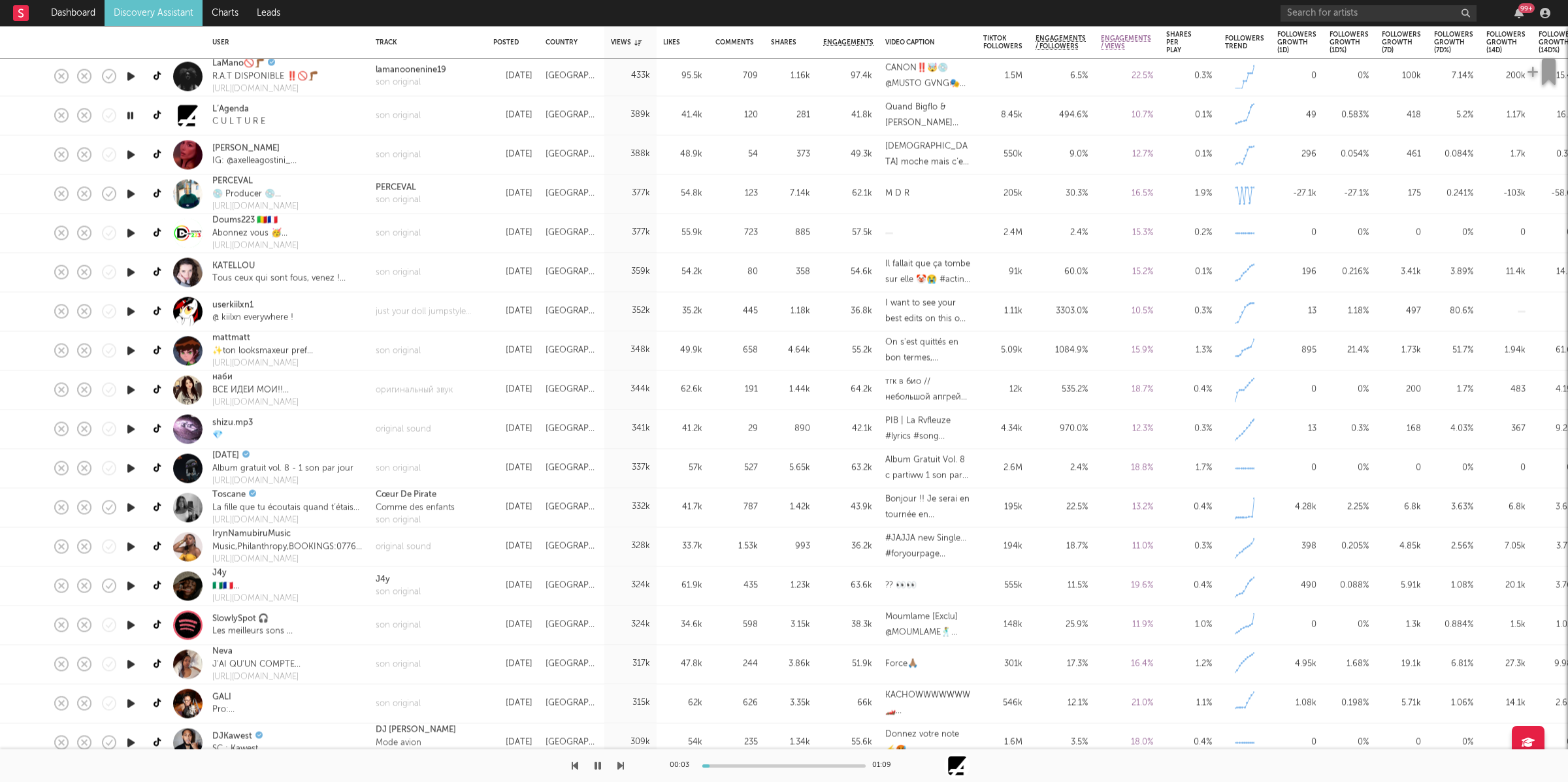
click at [622, 763] on icon "button" at bounding box center [620, 766] width 7 height 11
click at [621, 764] on icon "button" at bounding box center [620, 766] width 7 height 11
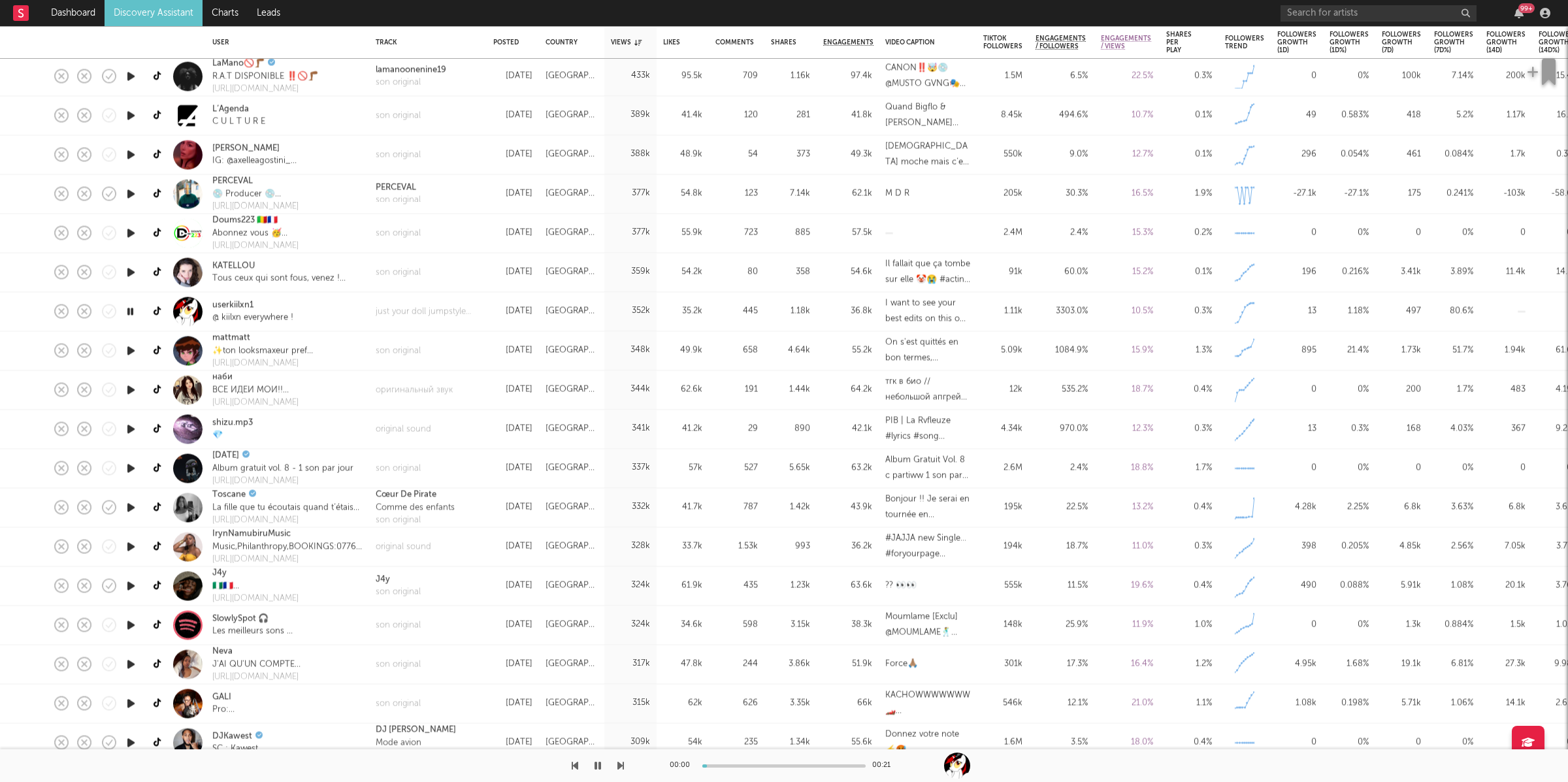
click at [621, 764] on icon "button" at bounding box center [620, 766] width 7 height 11
click at [410, 350] on div "son original" at bounding box center [398, 351] width 45 height 13
click at [620, 766] on icon "button" at bounding box center [620, 766] width 7 height 11
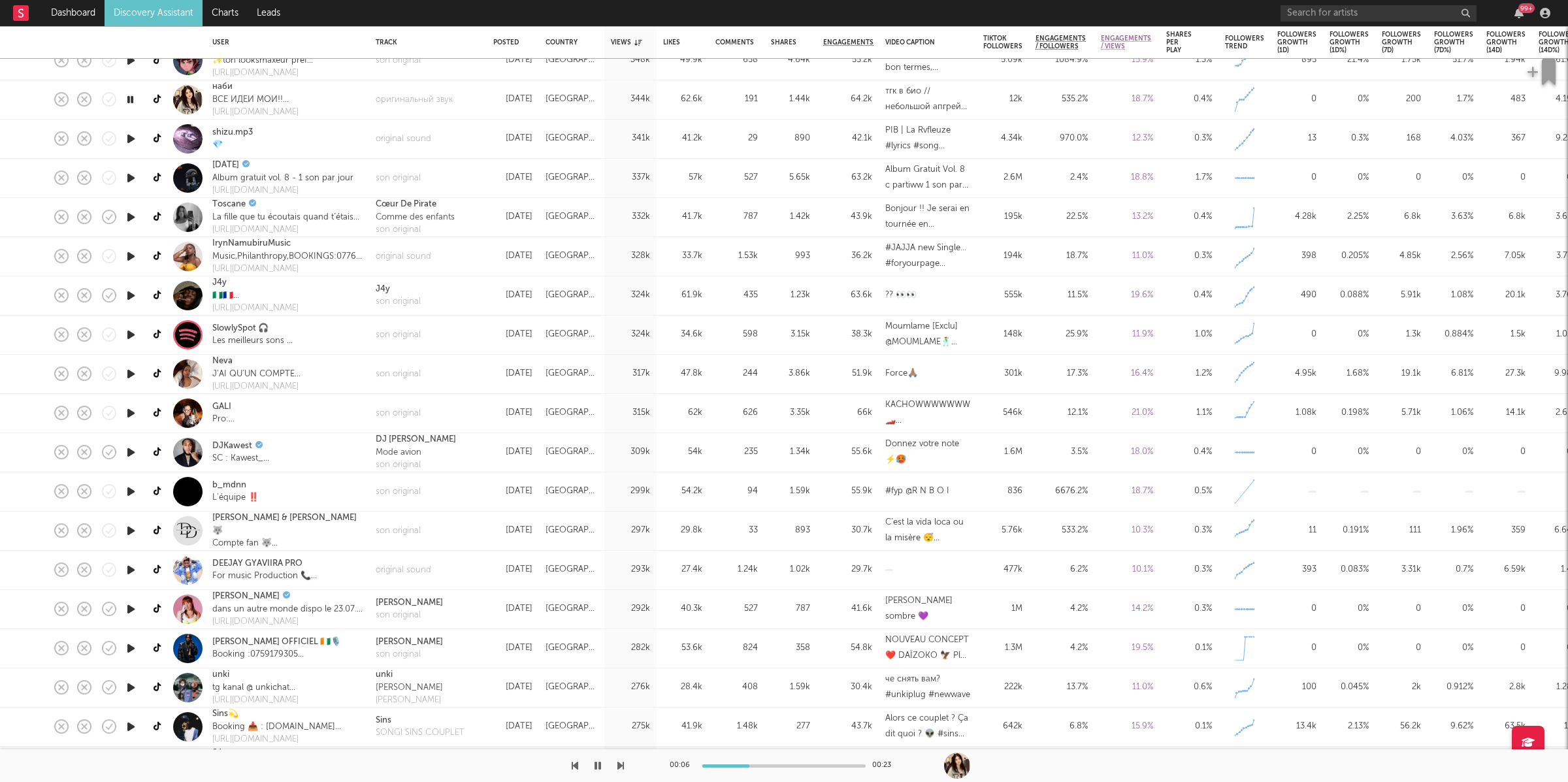
click at [621, 767] on icon "button" at bounding box center [620, 766] width 7 height 11
click at [385, 139] on div "original sound" at bounding box center [404, 139] width 55 height 13
click at [619, 767] on icon "button" at bounding box center [620, 766] width 7 height 11
click at [670, 757] on div "00:02 00:59" at bounding box center [784, 766] width 229 height 33
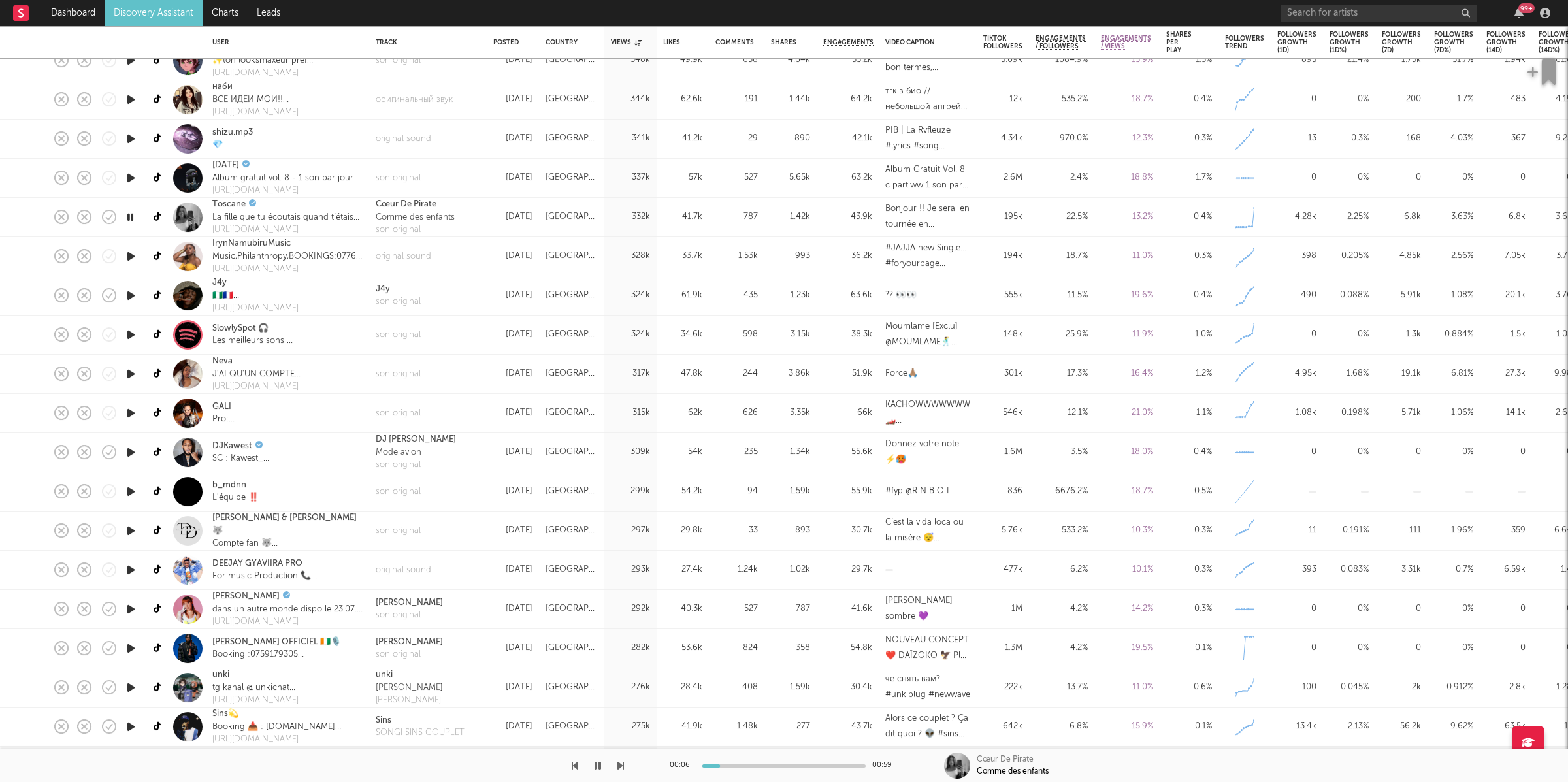
click at [622, 764] on icon "button" at bounding box center [620, 766] width 7 height 11
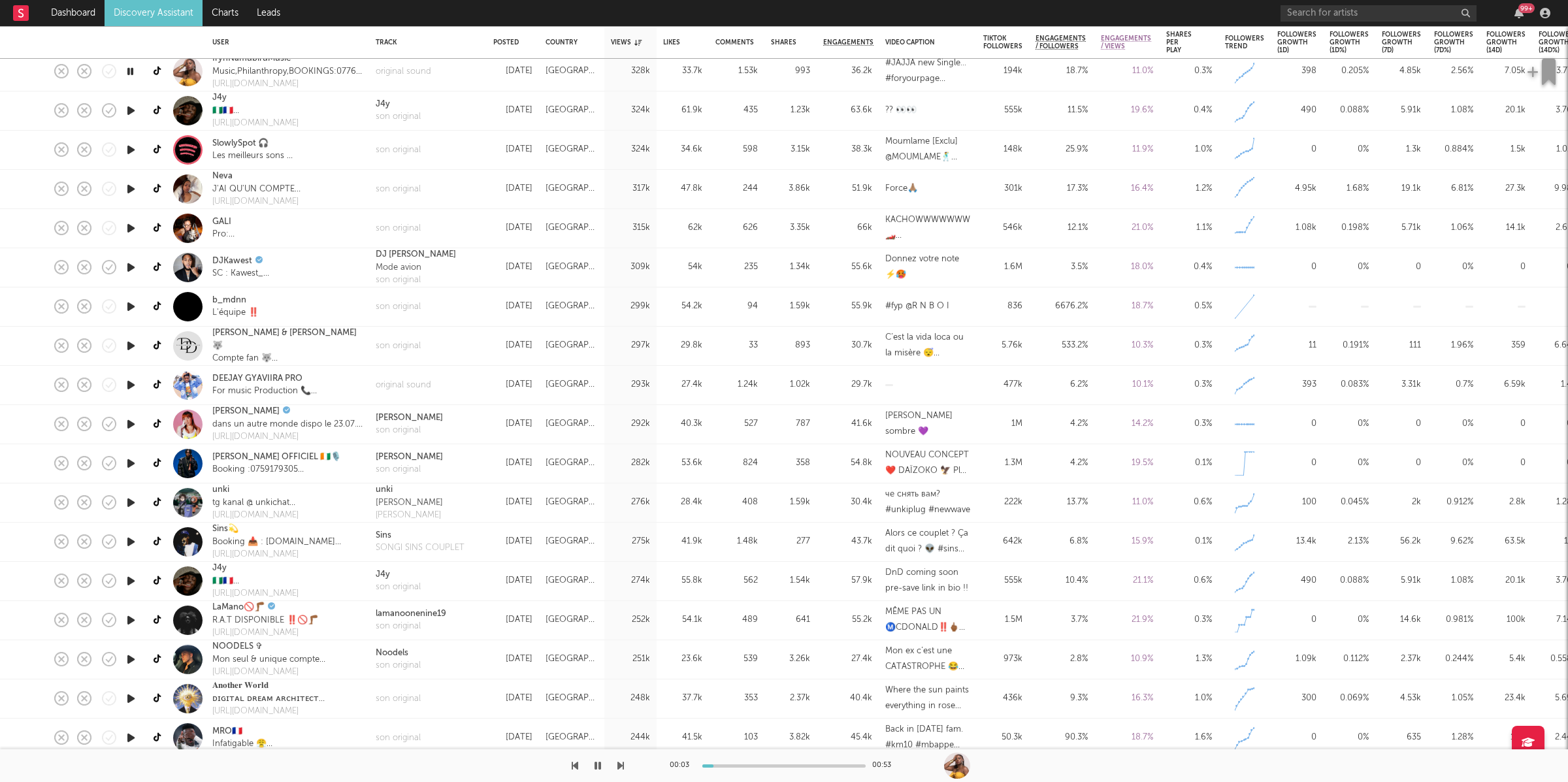
click at [617, 763] on icon "button" at bounding box center [620, 766] width 7 height 11
click at [617, 766] on icon "button" at bounding box center [620, 766] width 7 height 11
click at [415, 224] on div "son original" at bounding box center [398, 229] width 45 height 13
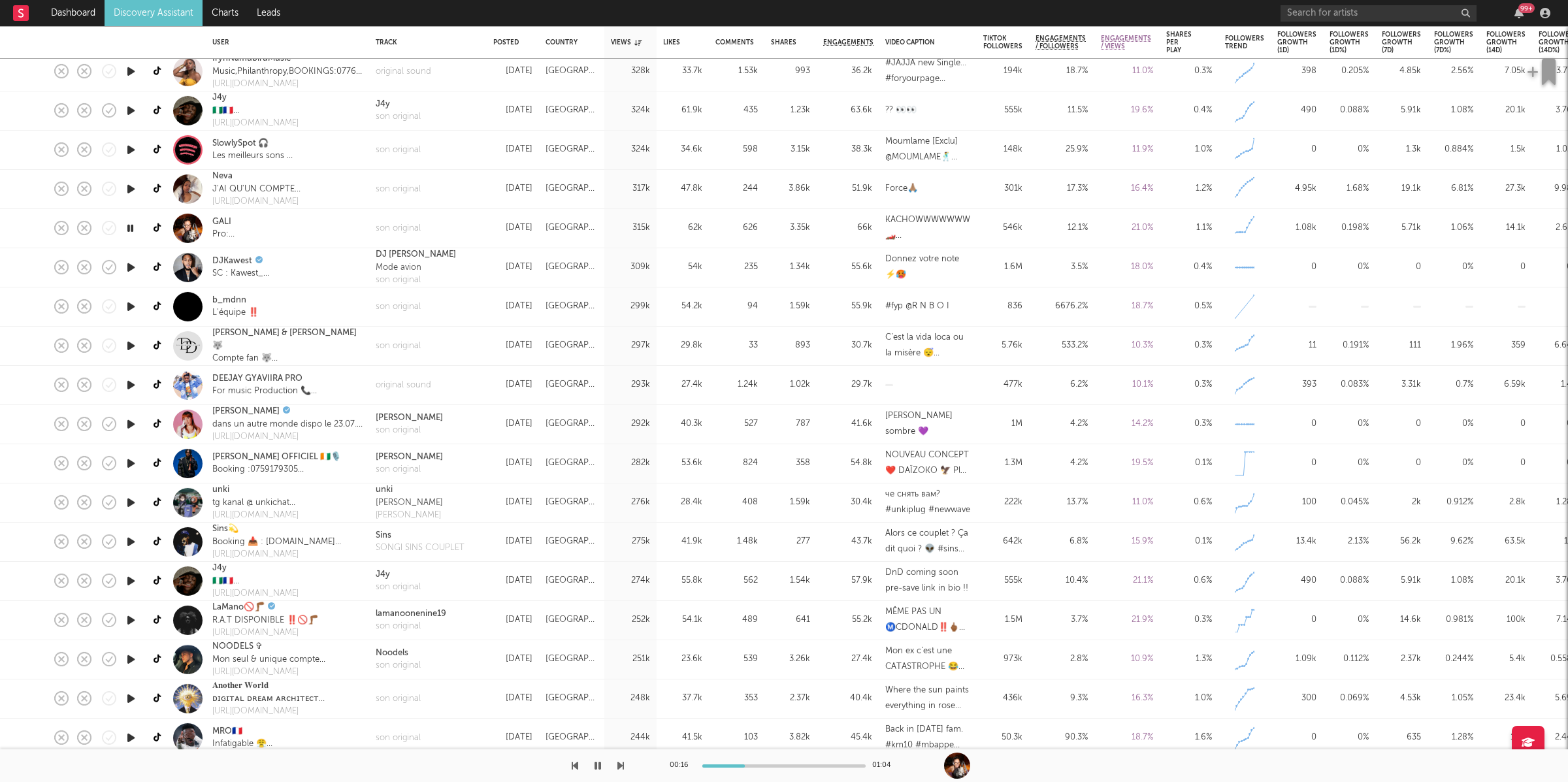
click at [620, 766] on icon "button" at bounding box center [620, 766] width 7 height 11
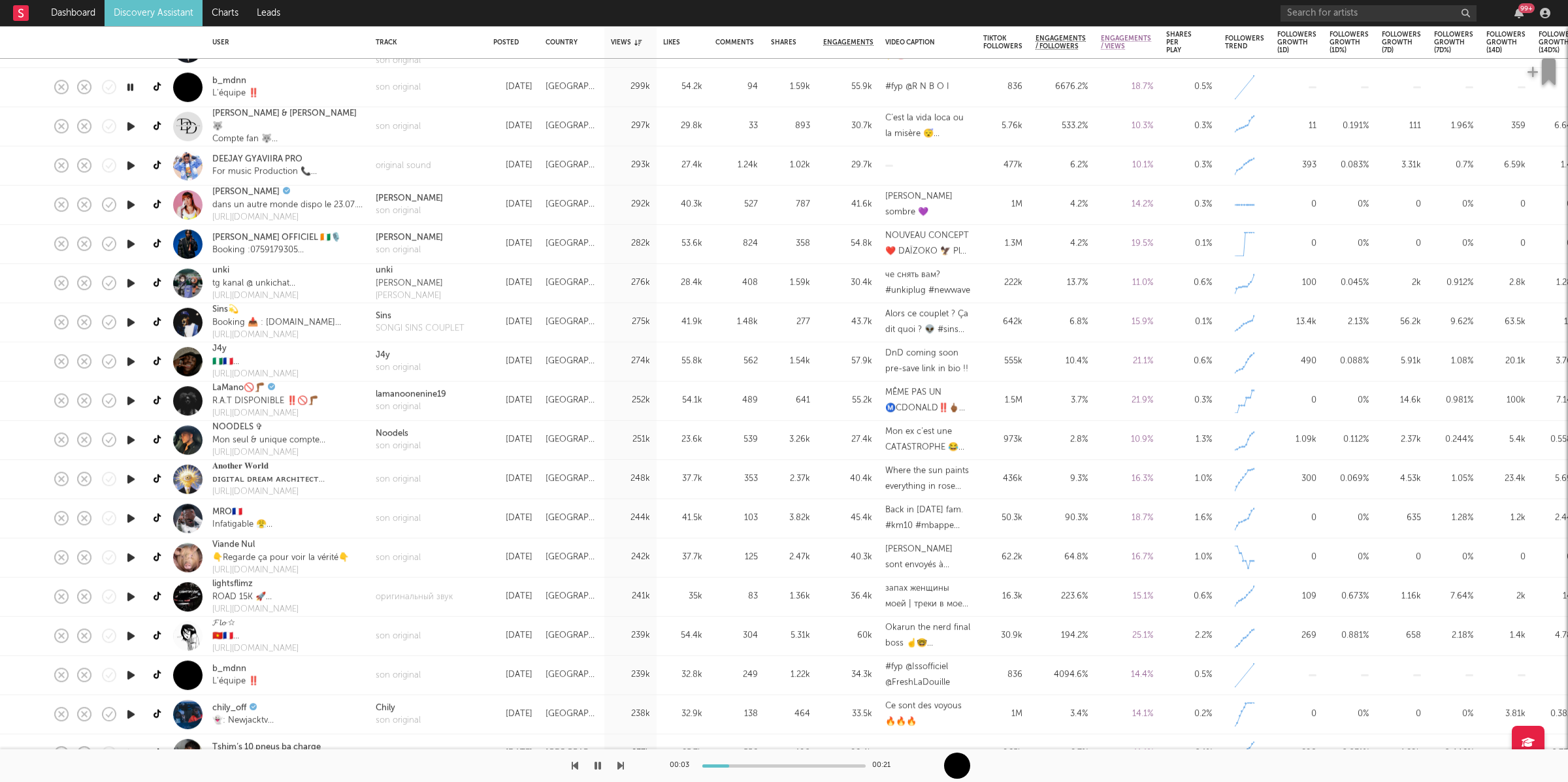
click at [618, 766] on icon "button" at bounding box center [620, 766] width 7 height 11
click at [622, 768] on icon "button" at bounding box center [620, 766] width 7 height 11
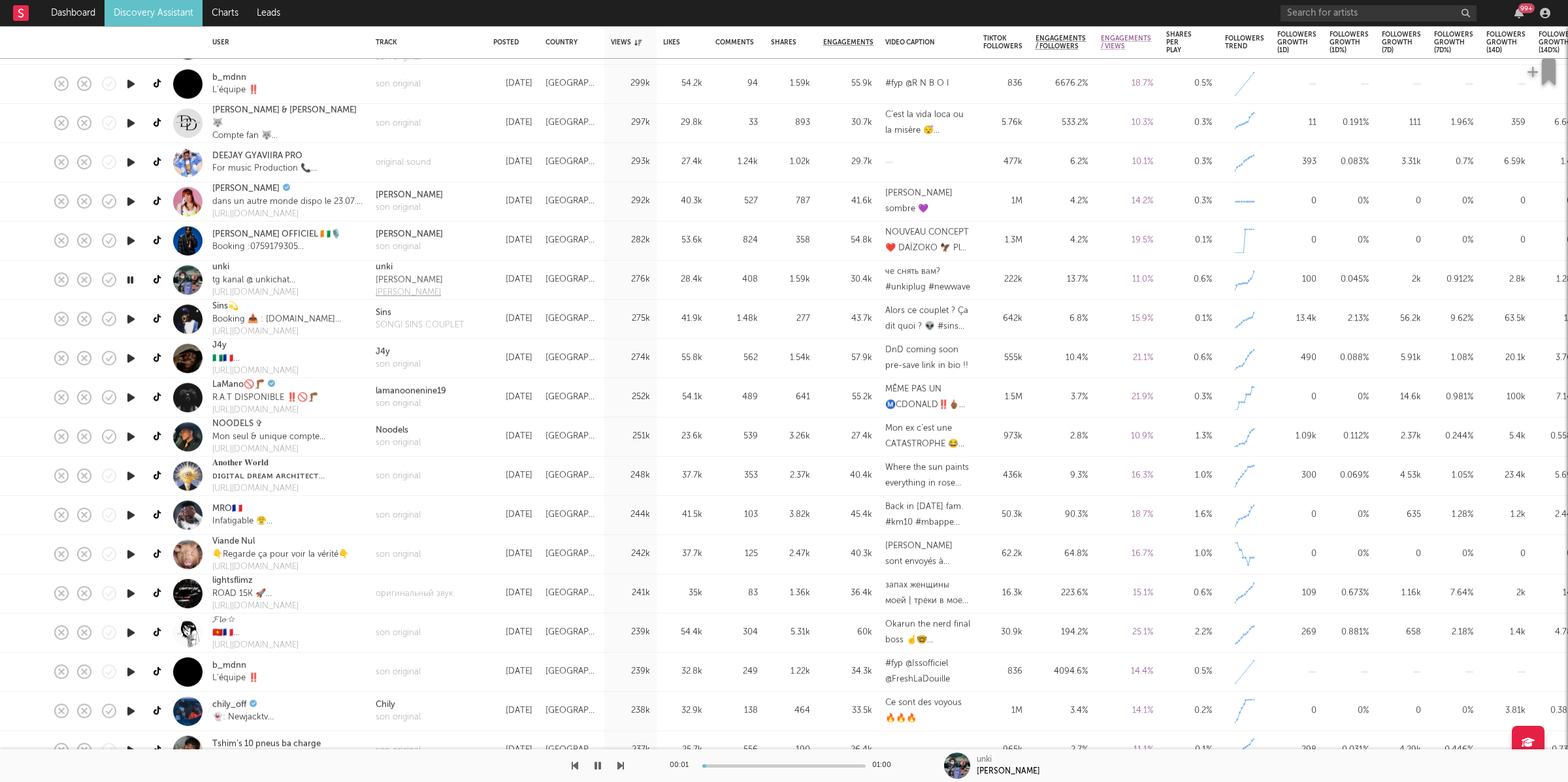
click at [396, 291] on div "[PERSON_NAME]" at bounding box center [409, 292] width 67 height 13
